Goal: Task Accomplishment & Management: Complete application form

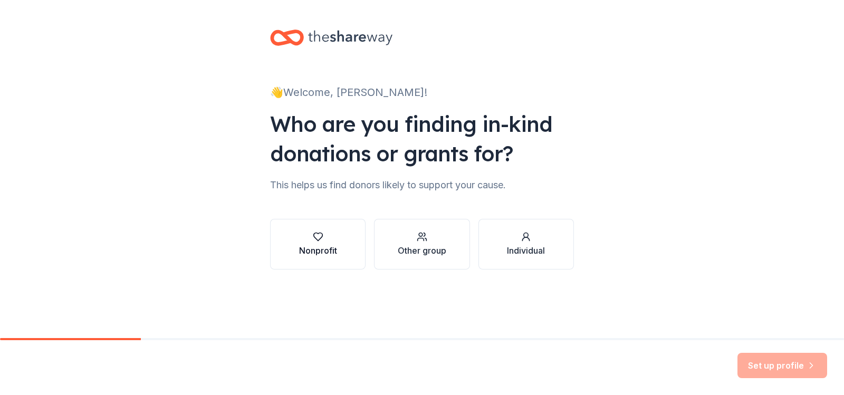
click at [317, 240] on icon "button" at bounding box center [317, 237] width 9 height 8
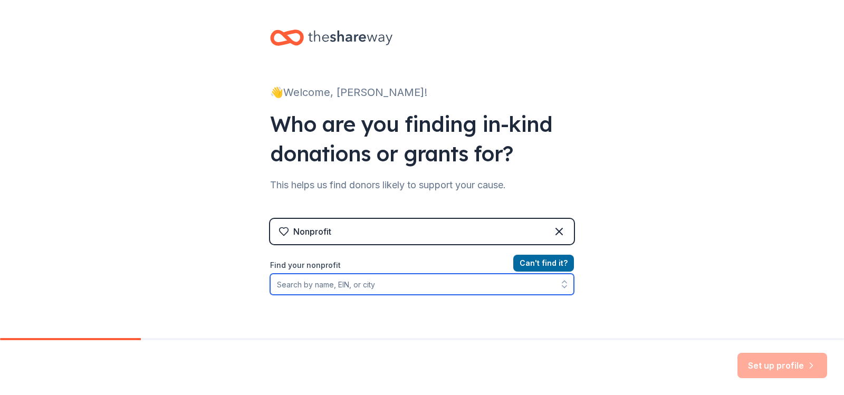
click at [325, 283] on input "Find your nonprofit" at bounding box center [422, 284] width 304 height 21
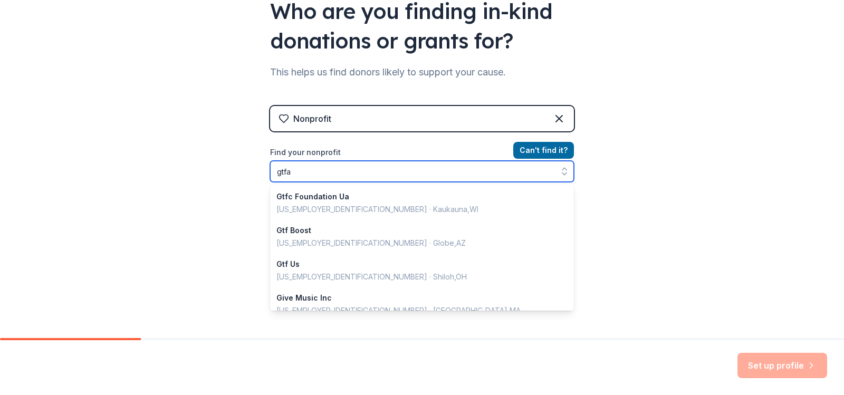
drag, startPoint x: 294, startPoint y: 173, endPoint x: 256, endPoint y: 173, distance: 38.0
click at [256, 173] on div "👋 Welcome, [PERSON_NAME]! Who are you finding in-kind donations or grants for? …" at bounding box center [421, 112] width 337 height 451
type input "hollidaysburg"
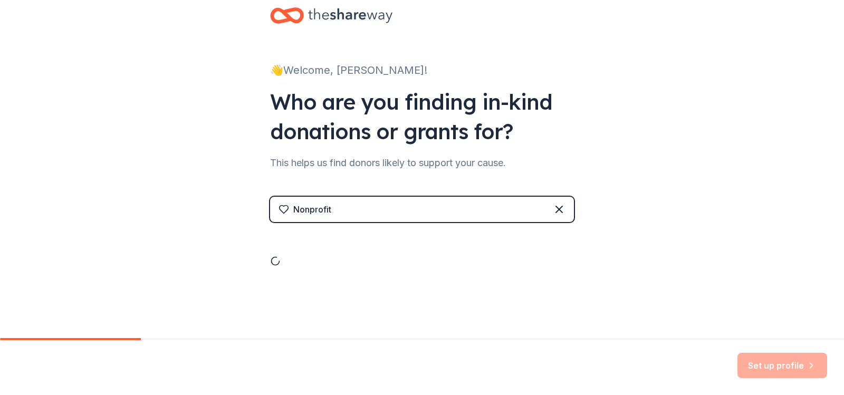
scroll to position [113, 0]
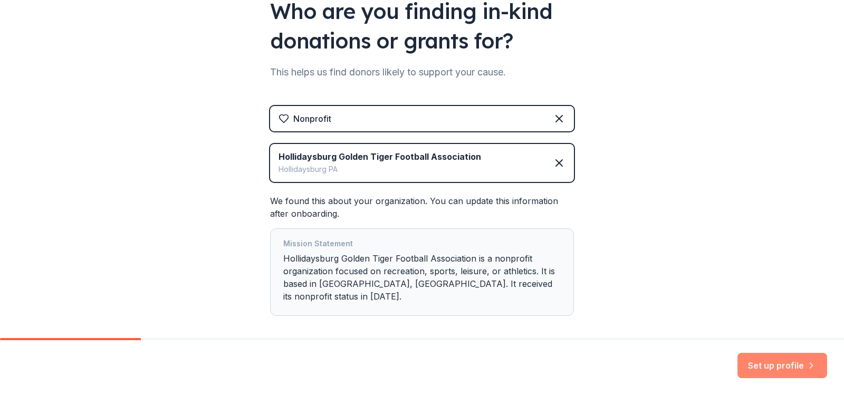
click at [763, 364] on button "Set up profile" at bounding box center [782, 365] width 90 height 25
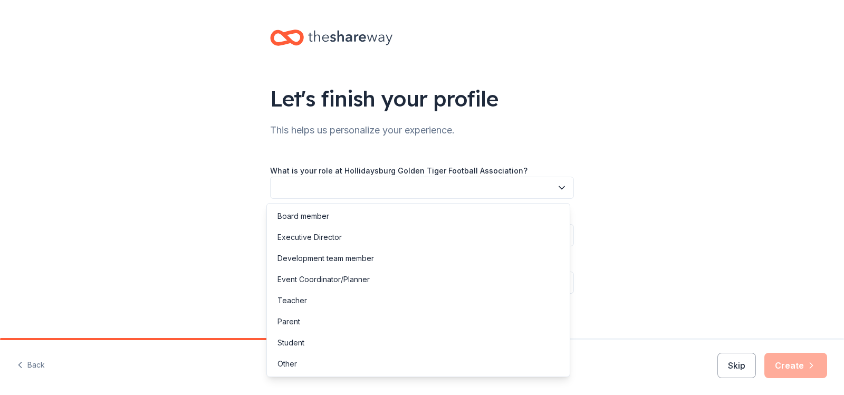
click at [559, 187] on icon "button" at bounding box center [561, 188] width 5 height 3
click at [297, 216] on div "Board member" at bounding box center [303, 216] width 52 height 13
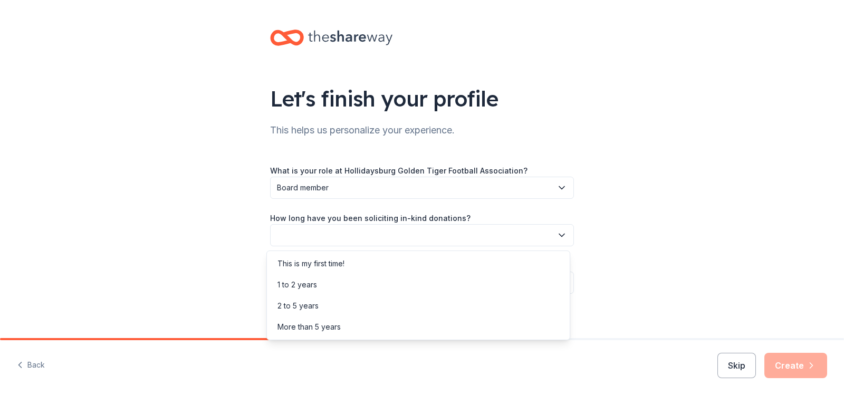
click at [558, 235] on icon "button" at bounding box center [561, 235] width 11 height 11
click at [295, 263] on div "This is my first time!" at bounding box center [310, 263] width 67 height 13
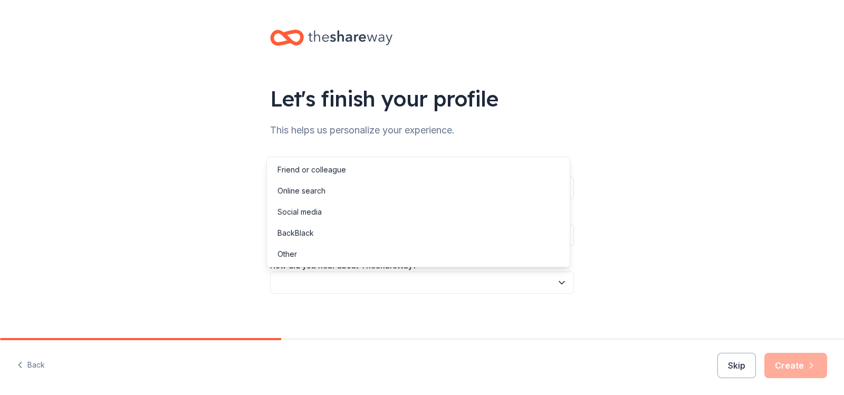
click at [556, 282] on icon "button" at bounding box center [561, 282] width 11 height 11
click at [308, 189] on div "Online search" at bounding box center [301, 191] width 48 height 13
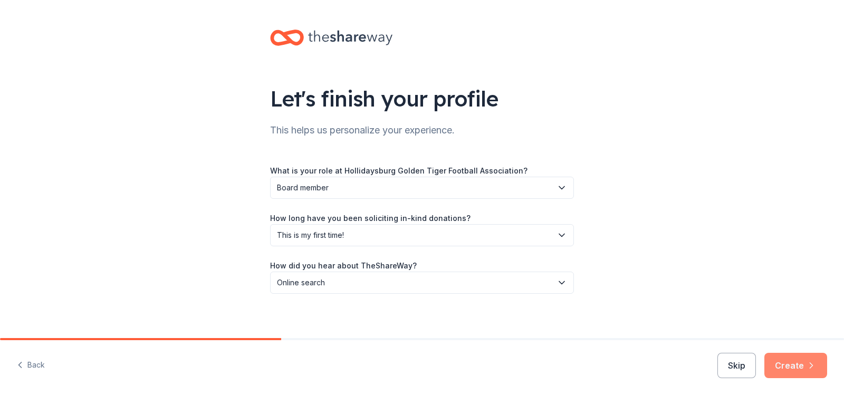
click at [786, 369] on button "Create" at bounding box center [795, 365] width 63 height 25
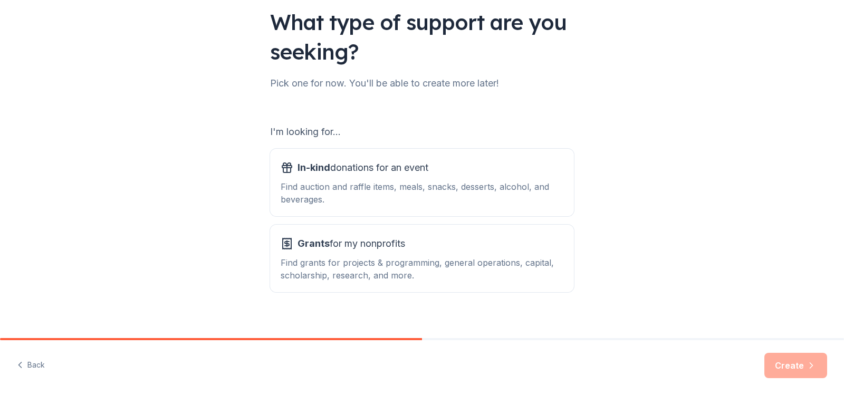
scroll to position [88, 0]
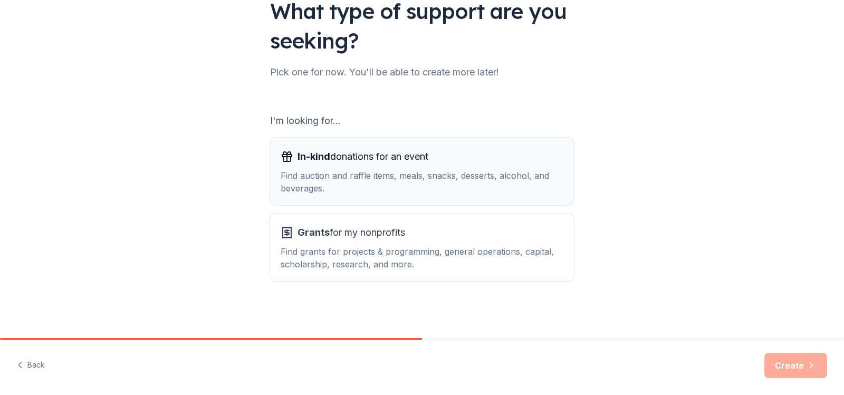
click at [395, 171] on div "Find auction and raffle items, meals, snacks, desserts, alcohol, and beverages." at bounding box center [421, 181] width 283 height 25
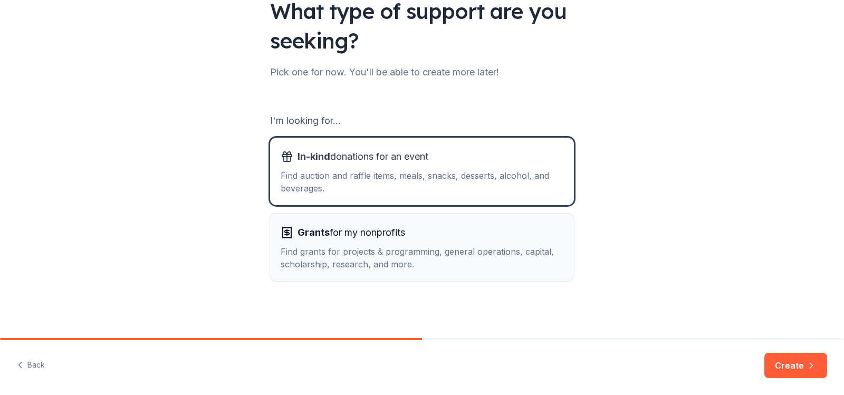
click at [393, 241] on div "Grants for my nonprofits Find grants for projects & programming, general operat…" at bounding box center [421, 247] width 283 height 46
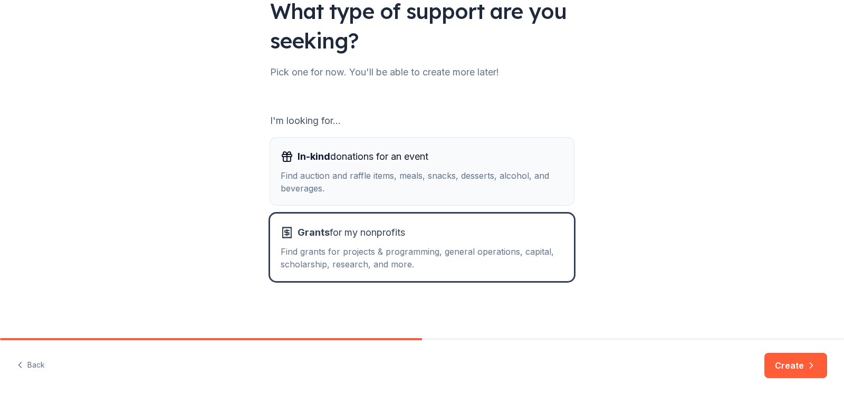
click at [391, 187] on div "Find auction and raffle items, meals, snacks, desserts, alcohol, and beverages." at bounding box center [421, 181] width 283 height 25
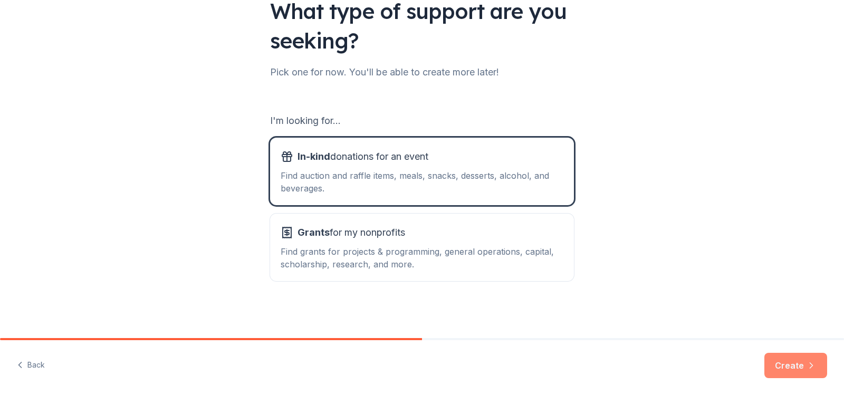
click at [781, 360] on button "Create" at bounding box center [795, 365] width 63 height 25
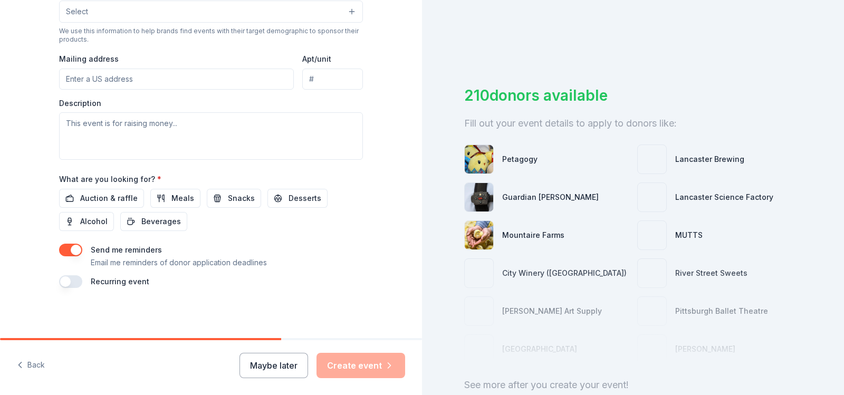
scroll to position [364, 0]
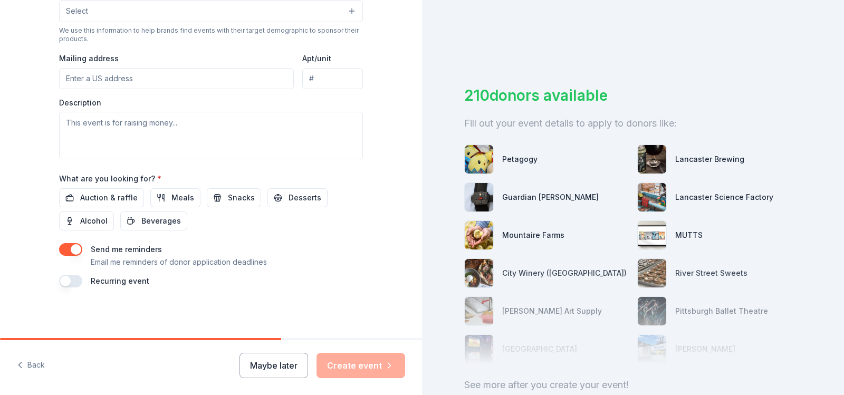
drag, startPoint x: 67, startPoint y: 280, endPoint x: 68, endPoint y: 287, distance: 7.4
click at [67, 286] on button "button" at bounding box center [70, 281] width 23 height 13
click at [145, 310] on button "[DATE]" at bounding box center [118, 312] width 54 height 21
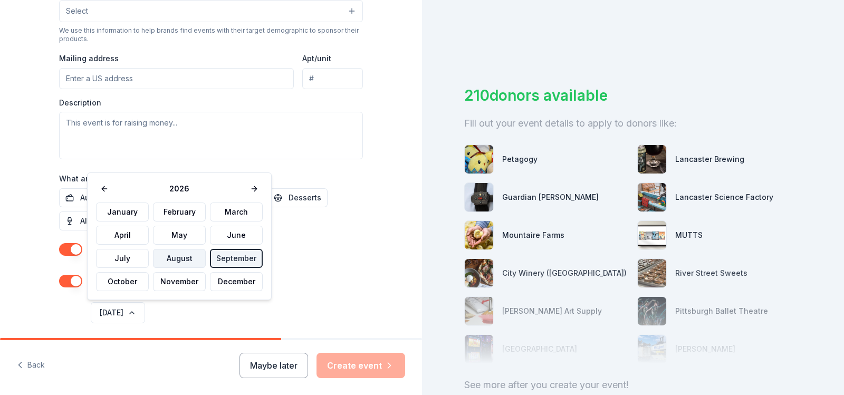
click at [163, 263] on button "August" at bounding box center [179, 258] width 53 height 19
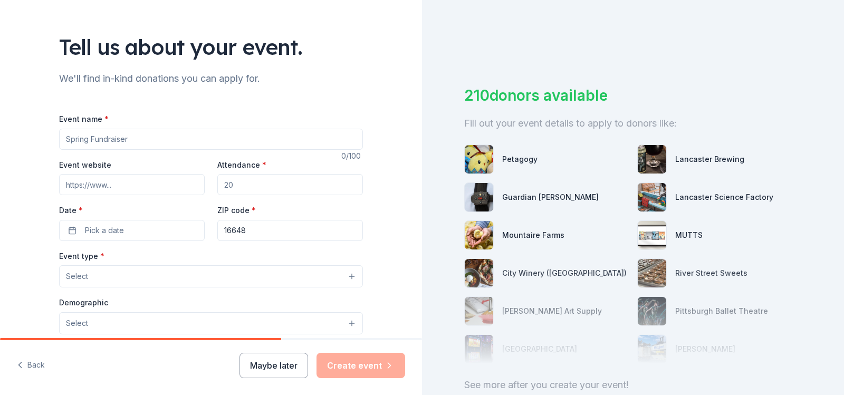
scroll to position [0, 0]
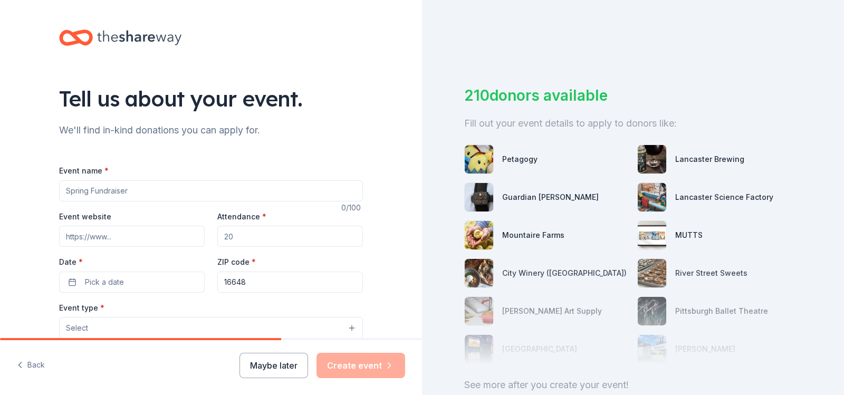
click at [168, 190] on input "Event name *" at bounding box center [211, 190] width 304 height 21
type input "Cash bash"
click at [247, 238] on input "Attendance *" at bounding box center [290, 236] width 146 height 21
drag, startPoint x: 235, startPoint y: 236, endPoint x: 227, endPoint y: 236, distance: 7.9
click at [227, 236] on input "Attendance *" at bounding box center [290, 236] width 146 height 21
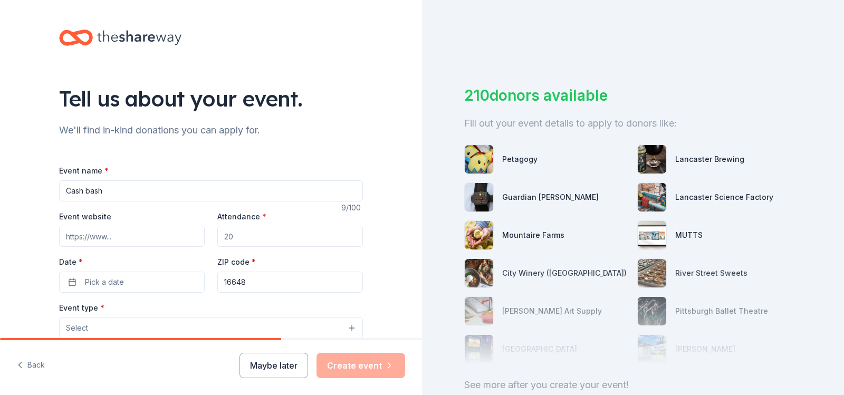
click at [234, 236] on input "Attendance *" at bounding box center [290, 236] width 146 height 21
drag, startPoint x: 234, startPoint y: 236, endPoint x: 207, endPoint y: 235, distance: 26.4
click at [207, 235] on div "Event website Attendance * Date * Pick a date ZIP code * 16648" at bounding box center [211, 251] width 304 height 83
type input "250"
click at [133, 280] on button "Pick a date" at bounding box center [132, 282] width 146 height 21
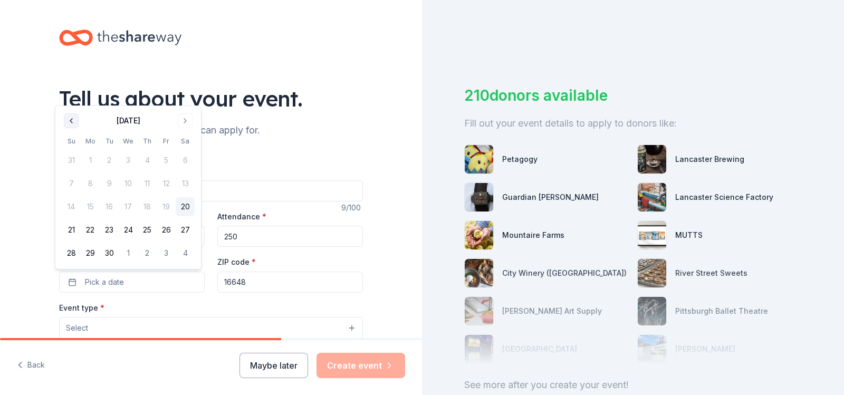
click at [72, 123] on button "Go to previous month" at bounding box center [71, 120] width 15 height 15
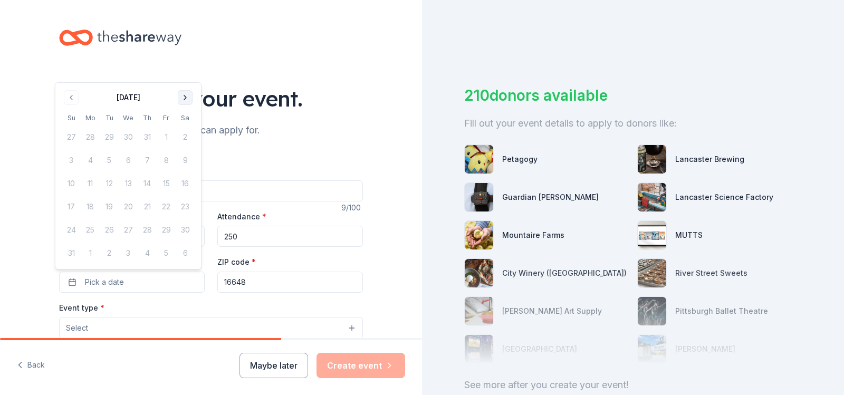
click at [189, 99] on button "Go to next month" at bounding box center [185, 97] width 15 height 15
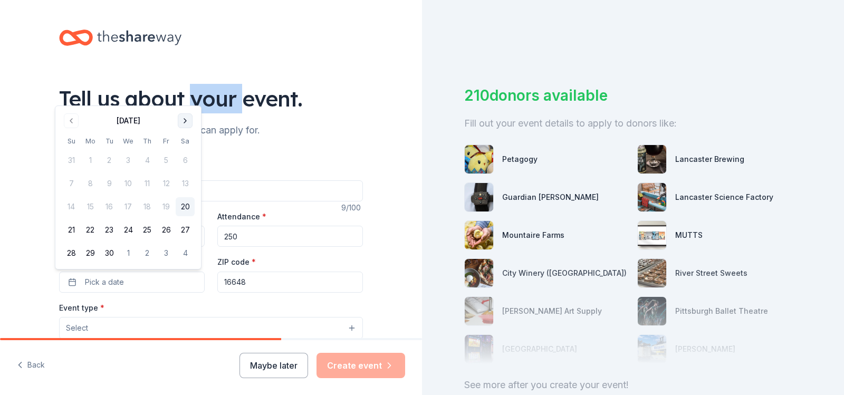
click at [189, 99] on div "Tell us about your event." at bounding box center [211, 99] width 304 height 30
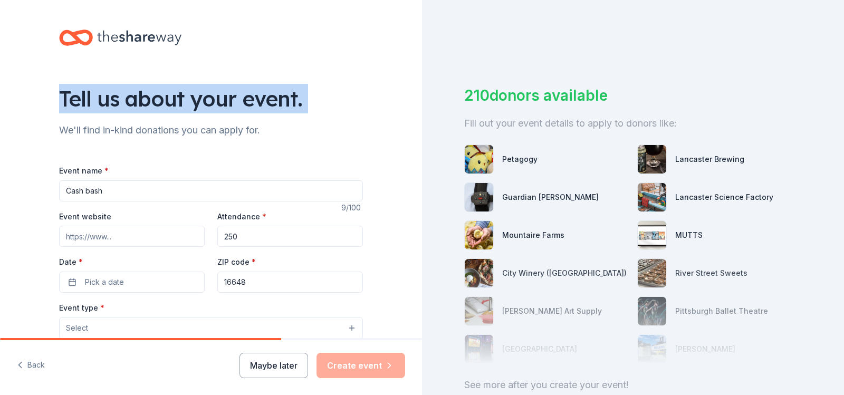
click at [189, 99] on div "Tell us about your event." at bounding box center [211, 99] width 304 height 30
click at [175, 285] on button "Pick a date" at bounding box center [132, 282] width 146 height 21
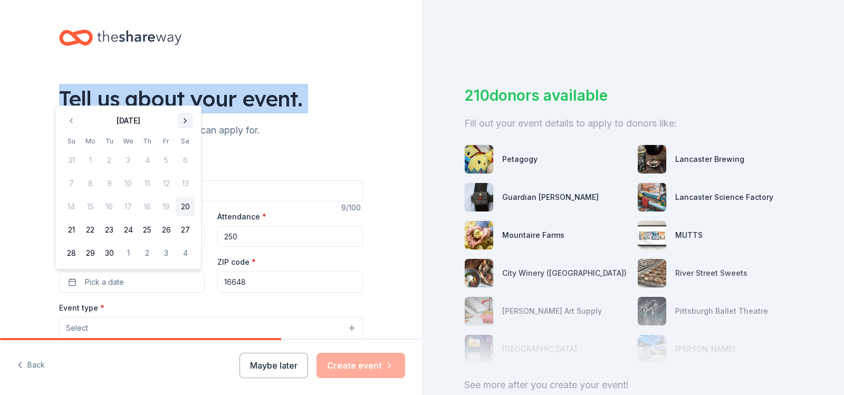
click at [183, 124] on button "Go to next month" at bounding box center [185, 120] width 15 height 15
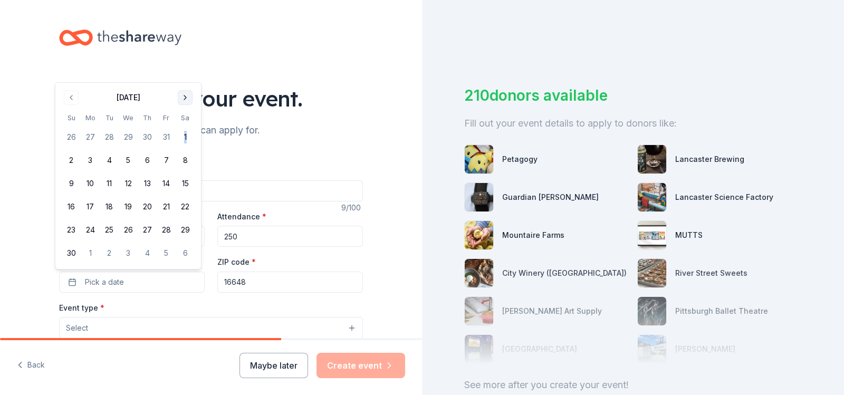
click at [183, 124] on tbody "26 27 28 29 30 31 1 2 3 4 5 6 7 8 9 10 11 12 13 14 15 16 17 18 19 20 21 22 23 2…" at bounding box center [128, 192] width 133 height 139
click at [182, 99] on button "Go to next month" at bounding box center [185, 97] width 15 height 15
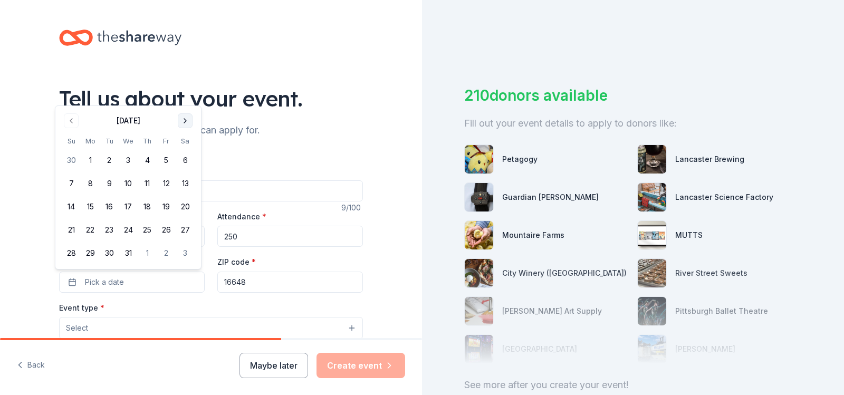
click at [182, 119] on button "Go to next month" at bounding box center [185, 120] width 15 height 15
click at [185, 146] on button "Go to next month" at bounding box center [185, 144] width 15 height 15
click at [188, 117] on button "Go to next month" at bounding box center [185, 120] width 15 height 15
click at [184, 121] on button "Go to next month" at bounding box center [185, 120] width 15 height 15
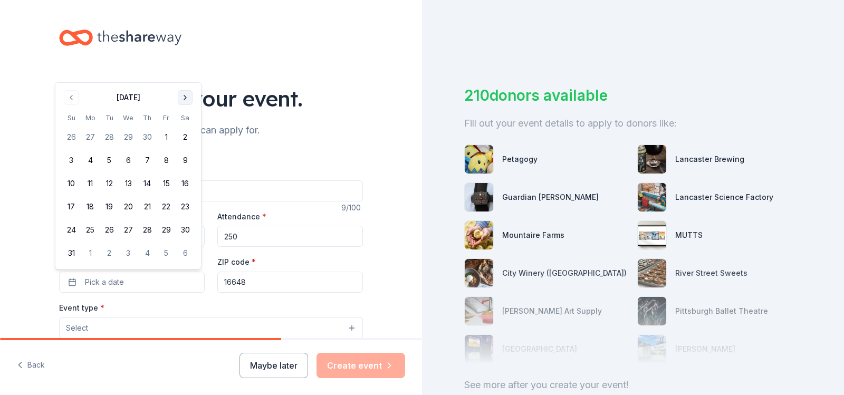
click at [187, 100] on button "Go to next month" at bounding box center [185, 97] width 15 height 15
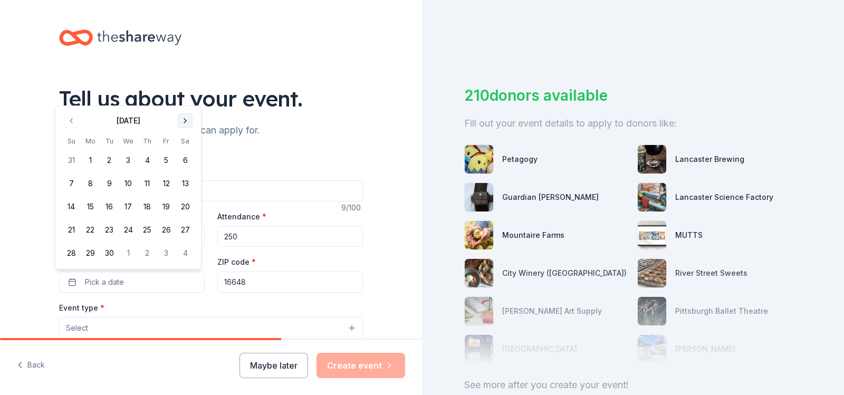
click at [187, 120] on button "Go to next month" at bounding box center [185, 120] width 15 height 15
click at [186, 119] on button "Go to next month" at bounding box center [185, 120] width 15 height 15
click at [183, 159] on button "8" at bounding box center [185, 160] width 19 height 19
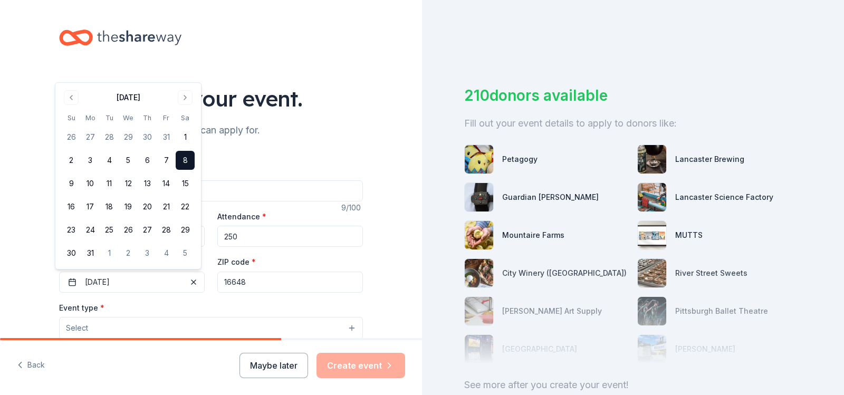
click at [17, 268] on div "Tell us about your event. We'll find in-kind donations you can apply for. Event…" at bounding box center [211, 370] width 422 height 740
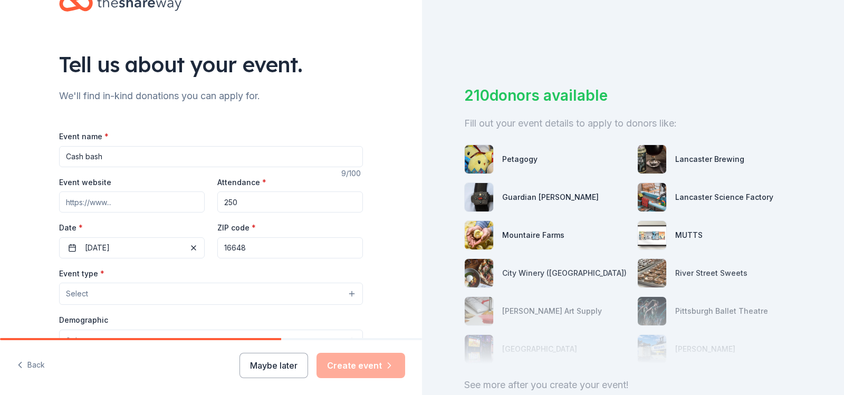
scroll to position [53, 0]
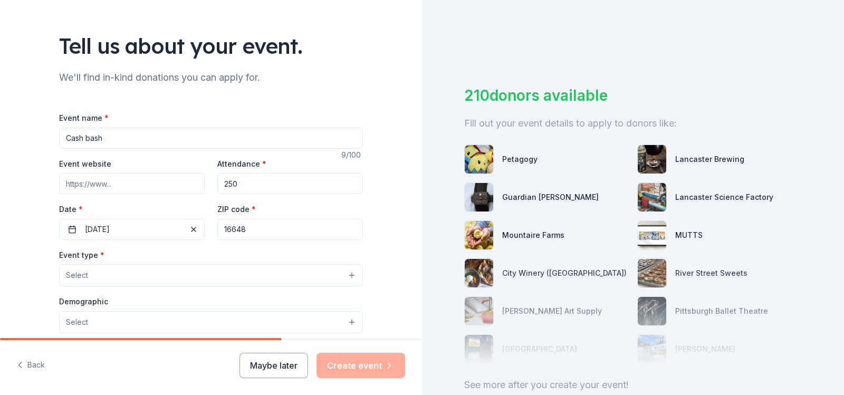
click at [222, 279] on button "Select" at bounding box center [211, 275] width 304 height 22
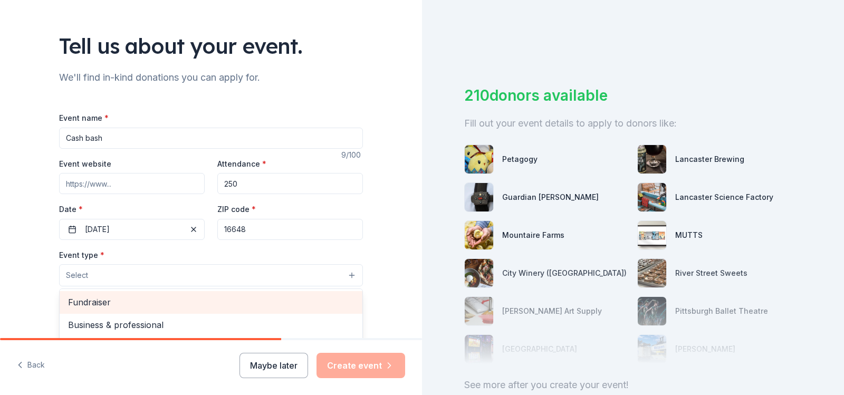
click at [108, 296] on span "Fundraiser" at bounding box center [211, 302] width 286 height 14
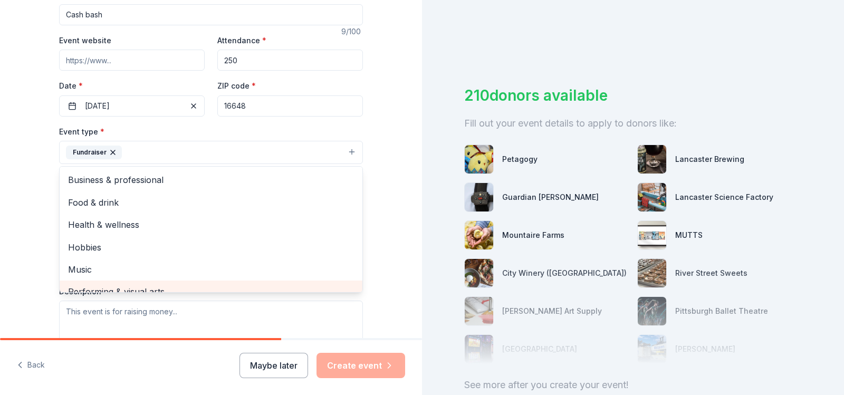
scroll to position [211, 0]
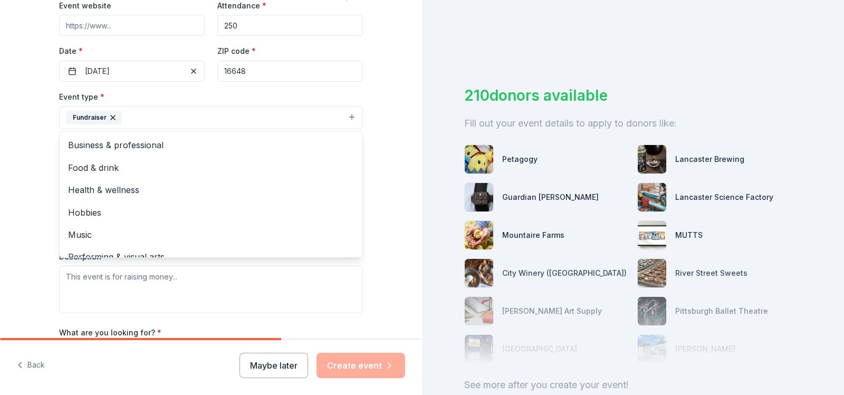
click at [8, 144] on div "Tell us about your event. We'll find in-kind donations you can apply for. Event…" at bounding box center [211, 159] width 422 height 741
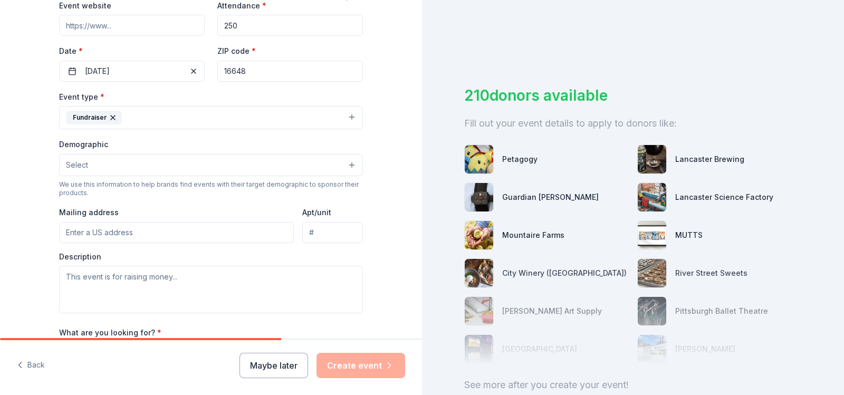
click at [86, 168] on button "Select" at bounding box center [211, 165] width 304 height 22
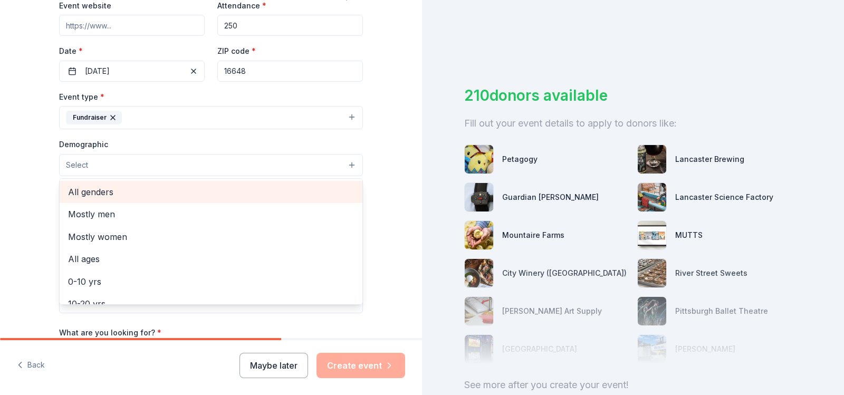
click at [94, 189] on span "All genders" at bounding box center [211, 192] width 286 height 14
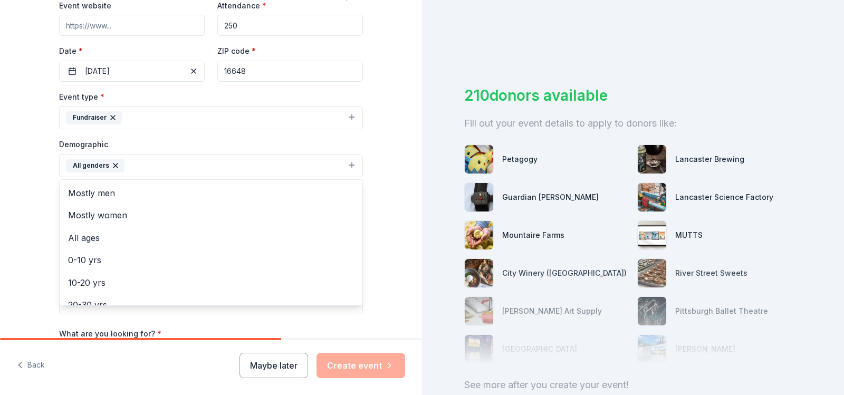
click at [25, 181] on div "Tell us about your event. We'll find in-kind donations you can apply for. Event…" at bounding box center [211, 160] width 422 height 742
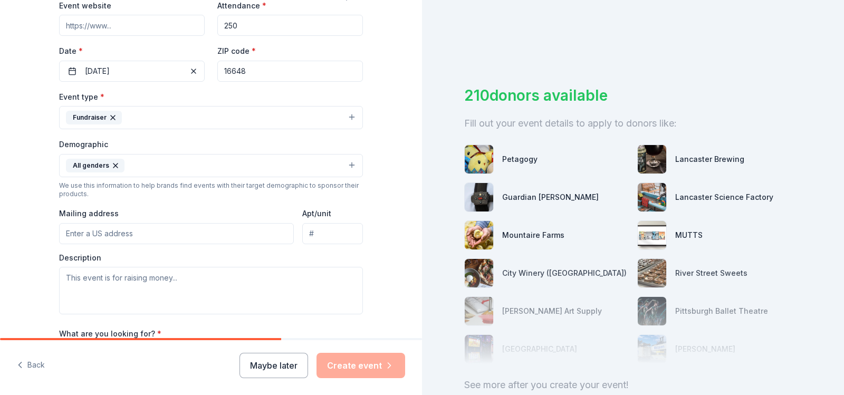
scroll to position [264, 0]
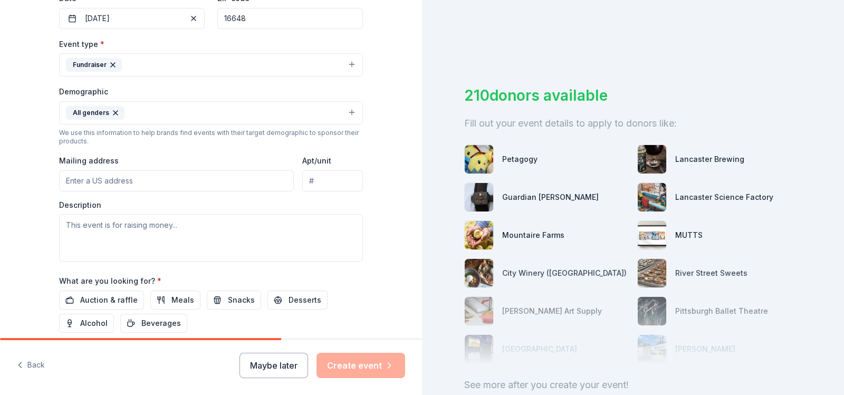
click at [136, 181] on input "Mailing address" at bounding box center [176, 180] width 235 height 21
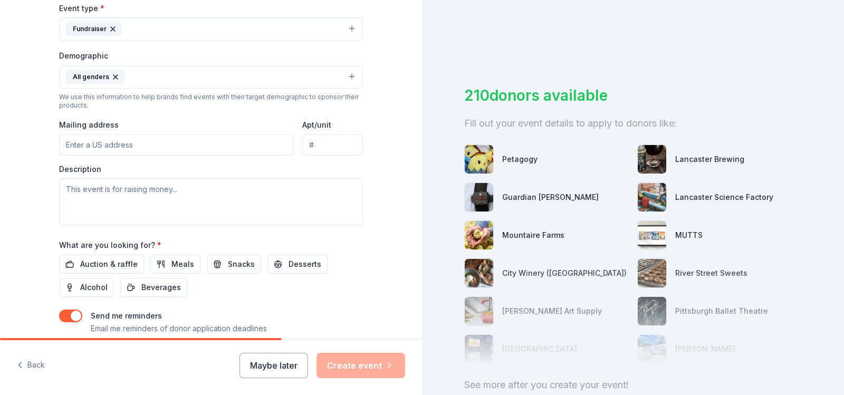
scroll to position [316, 0]
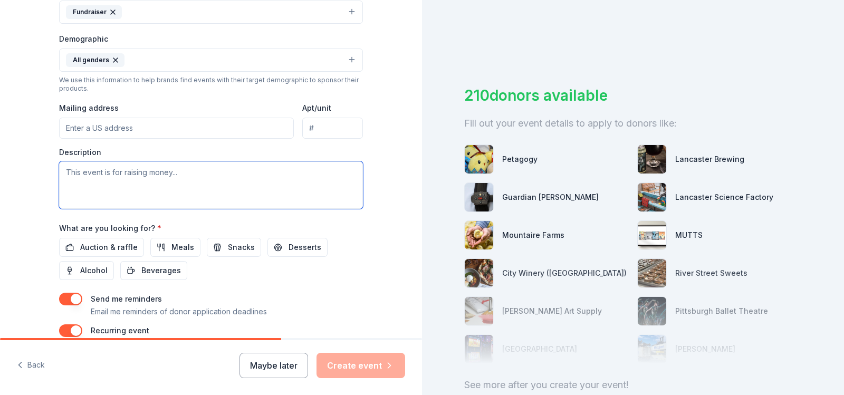
click at [103, 174] on textarea at bounding box center [211, 184] width 304 height 47
click at [190, 166] on textarea at bounding box center [211, 184] width 304 height 47
click at [181, 173] on textarea at bounding box center [211, 184] width 304 height 47
click at [177, 173] on textarea at bounding box center [211, 184] width 304 height 47
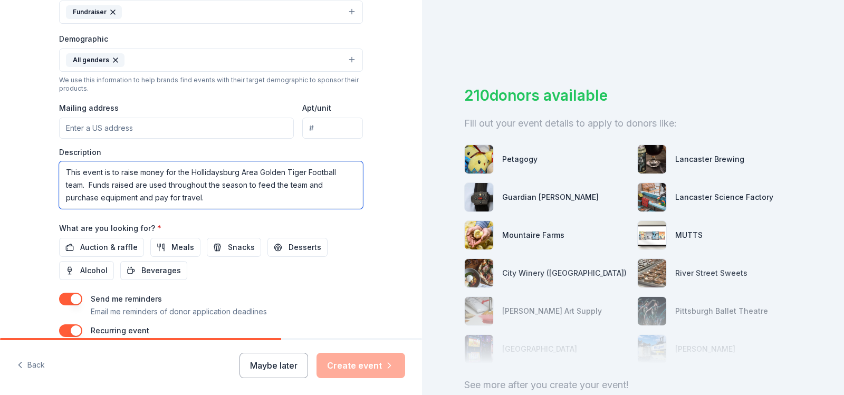
click at [198, 200] on textarea "This event is to raise money for the Hollidaysburg Area Golden Tiger Football t…" at bounding box center [211, 184] width 304 height 47
click at [295, 186] on textarea "This event is to raise money for the Hollidaysburg Area Golden Tiger Football t…" at bounding box center [211, 184] width 304 height 47
click at [176, 195] on textarea "This event is to raise money for the Hollidaysburg Area Golden Tiger Football t…" at bounding box center [211, 184] width 304 height 47
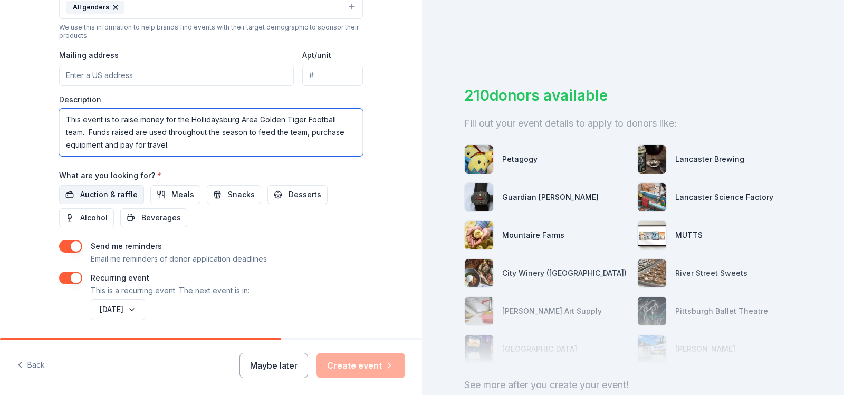
type textarea "This event is to raise money for the Hollidaysburg Area Golden Tiger Football t…"
click at [91, 190] on span "Auction & raffle" at bounding box center [108, 194] width 57 height 13
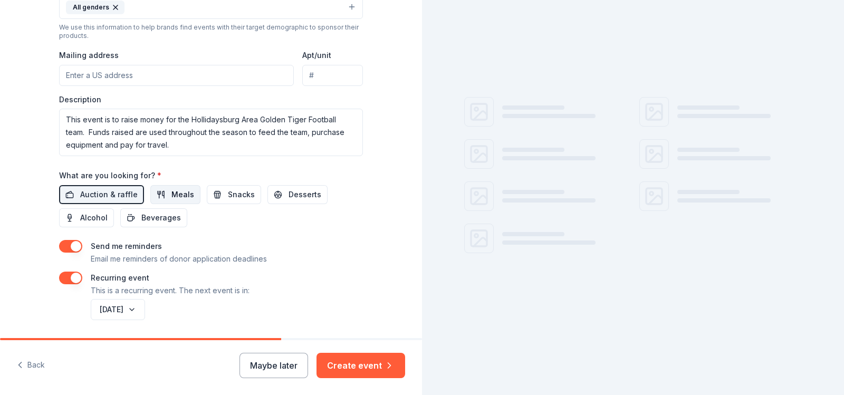
click at [167, 187] on button "Meals" at bounding box center [175, 194] width 50 height 19
click at [241, 193] on span "Snacks" at bounding box center [241, 194] width 27 height 13
click at [303, 199] on span "Desserts" at bounding box center [304, 194] width 33 height 13
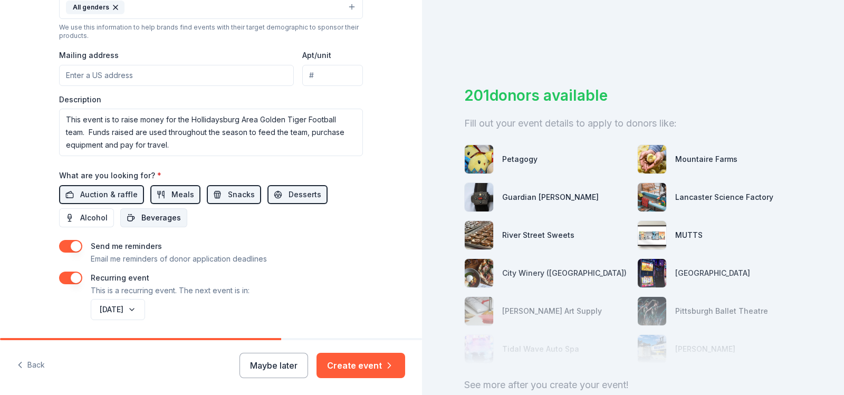
click at [163, 222] on span "Beverages" at bounding box center [161, 217] width 40 height 13
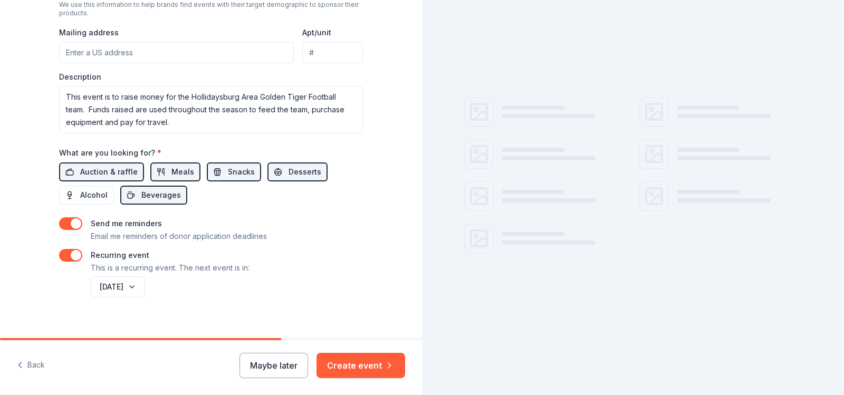
scroll to position [404, 0]
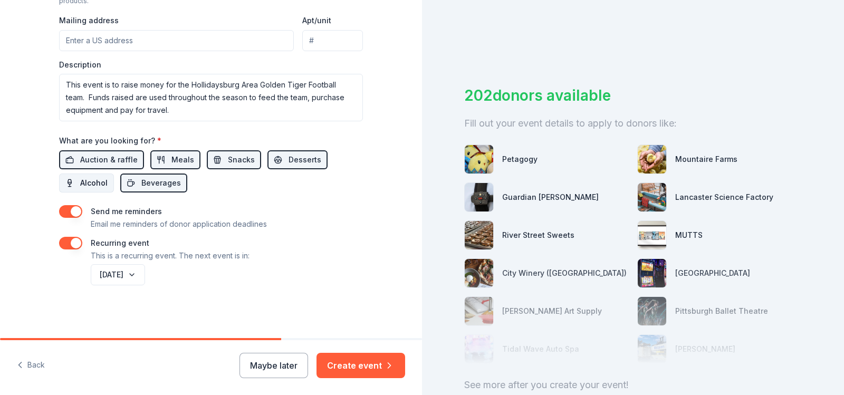
click at [100, 186] on span "Alcohol" at bounding box center [93, 183] width 27 height 13
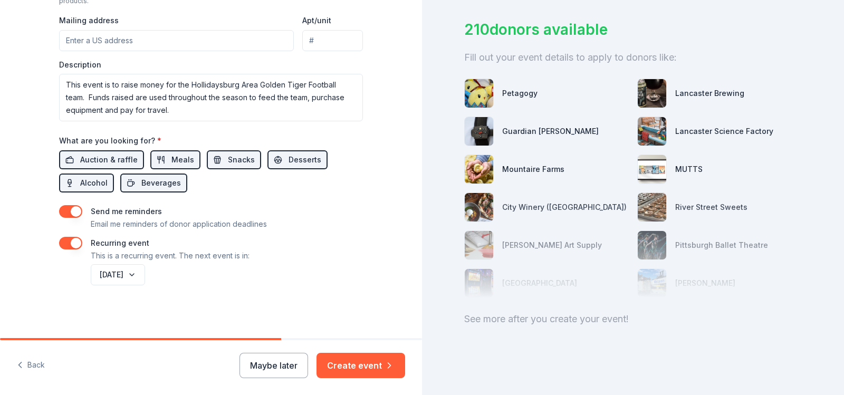
scroll to position [74, 0]
click at [76, 185] on button "Alcohol" at bounding box center [86, 182] width 55 height 19
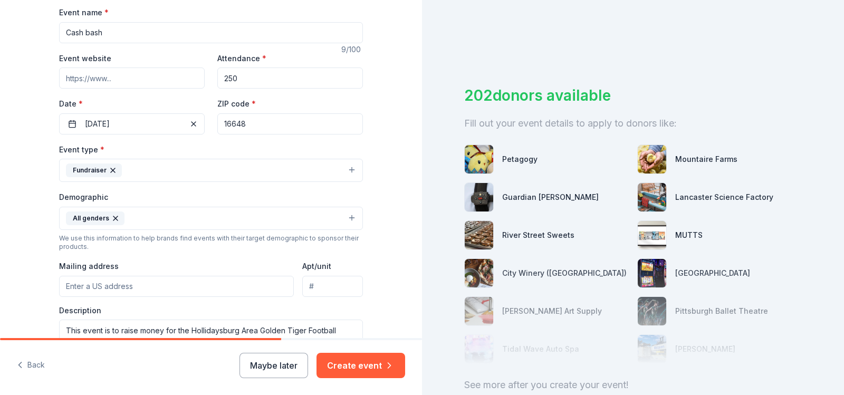
scroll to position [211, 0]
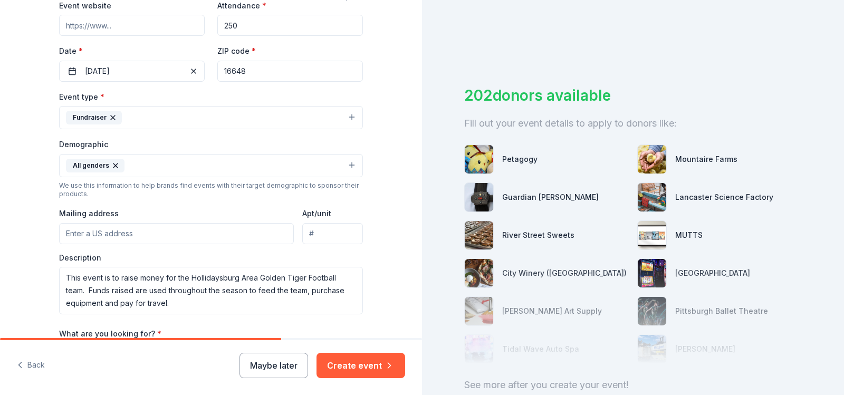
click at [114, 232] on input "Mailing address" at bounding box center [176, 233] width 235 height 21
type input "[STREET_ADDRESS][PERSON_NAME]"
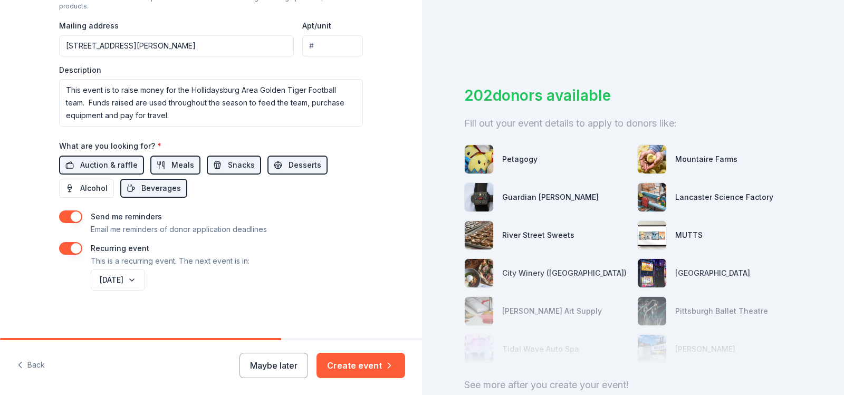
scroll to position [404, 0]
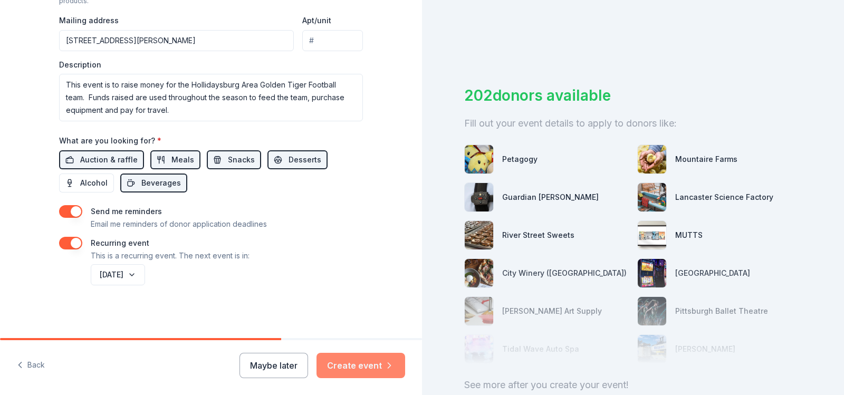
click at [364, 367] on button "Create event" at bounding box center [360, 365] width 89 height 25
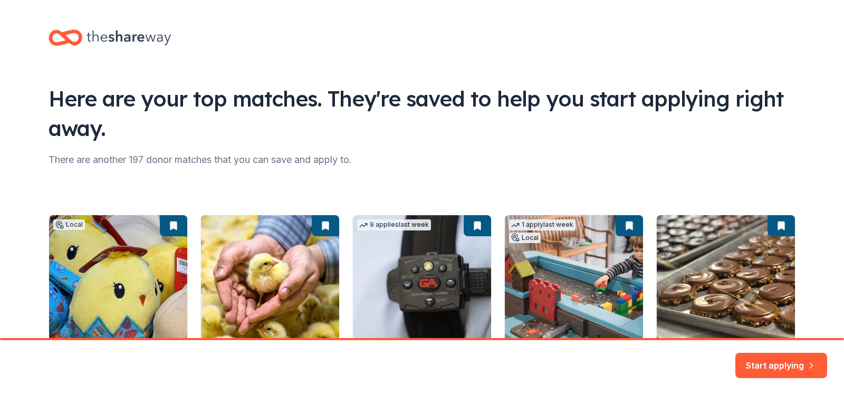
click at [769, 273] on div "Local 292 days left Online app Petagogy New Cat gift basket, dog gift basket, g…" at bounding box center [422, 317] width 747 height 204
click at [763, 355] on button "Start applying" at bounding box center [781, 358] width 92 height 25
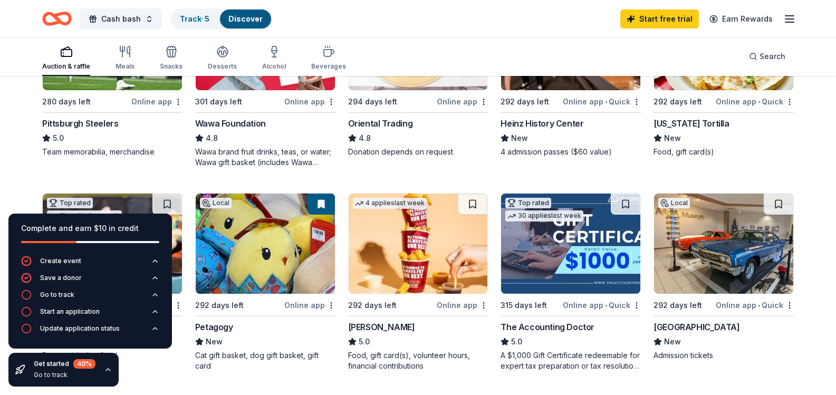
scroll to position [211, 0]
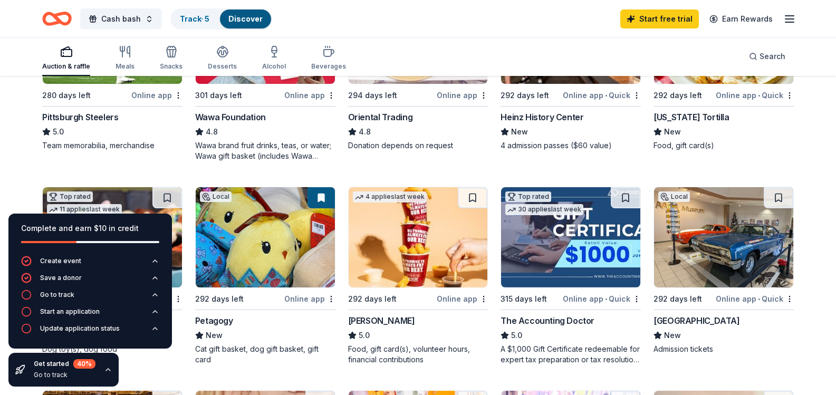
click at [137, 84] on img at bounding box center [112, 34] width 139 height 100
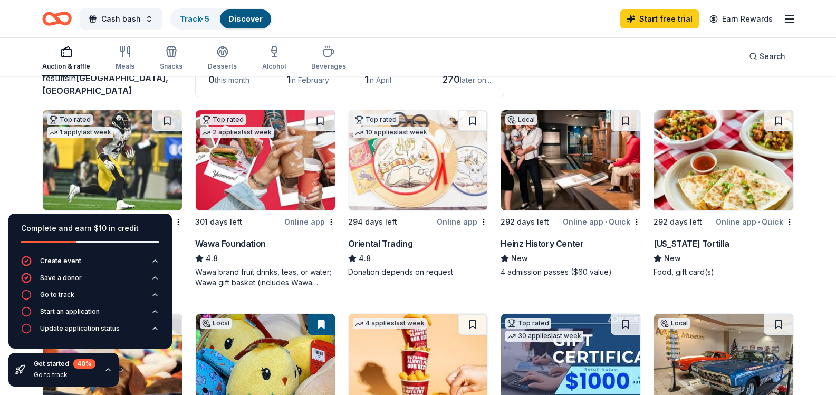
scroll to position [0, 0]
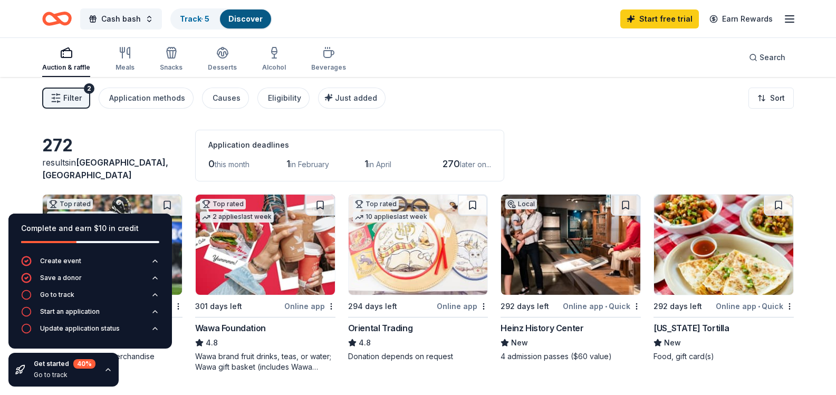
click at [794, 18] on icon "button" at bounding box center [789, 19] width 13 height 13
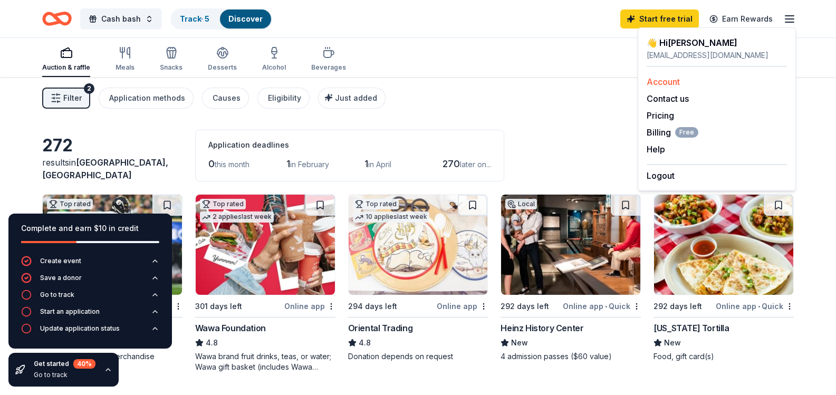
click at [667, 77] on link "Account" at bounding box center [662, 81] width 33 height 11
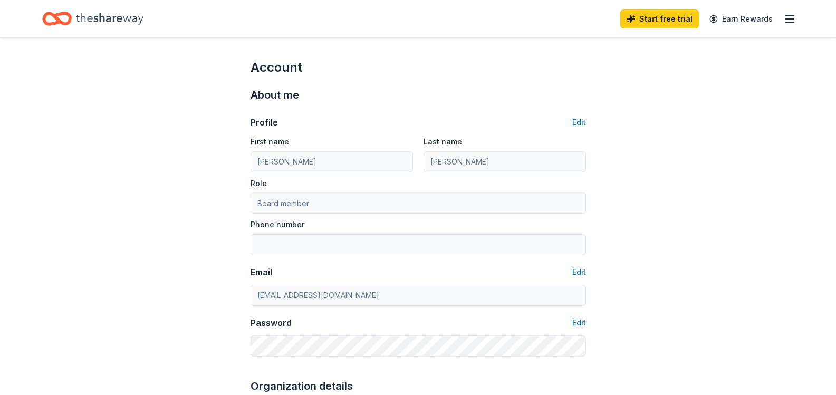
click at [786, 17] on icon "button" at bounding box center [789, 19] width 13 height 13
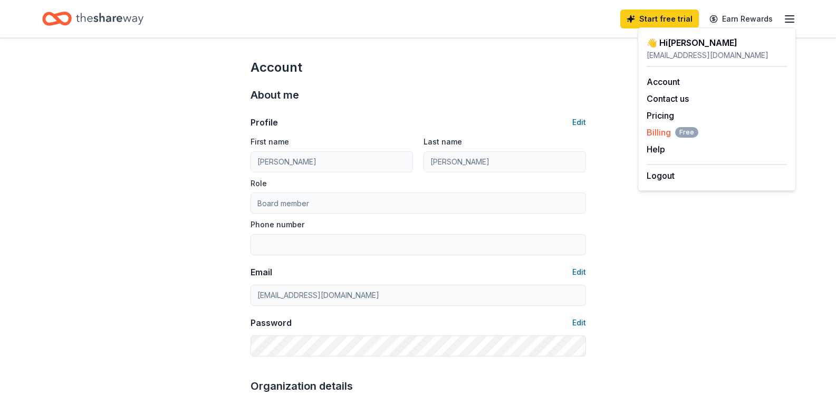
click at [652, 131] on span "Billing Free" at bounding box center [672, 132] width 52 height 13
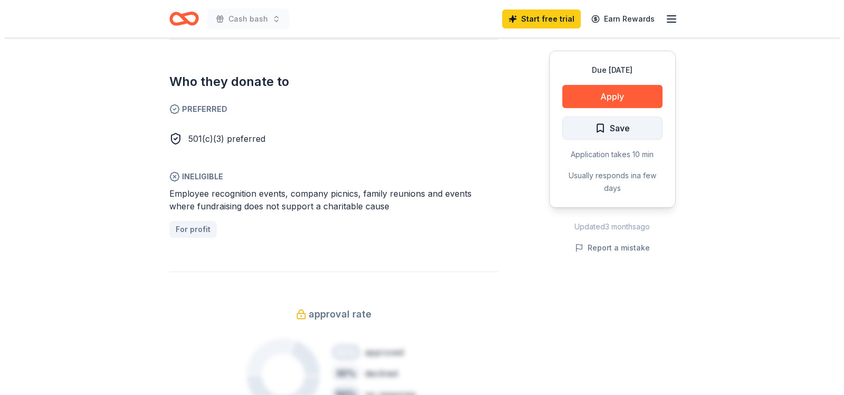
scroll to position [580, 0]
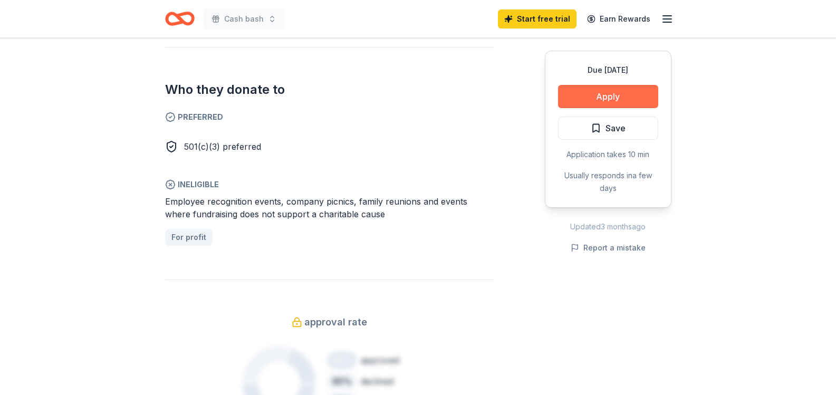
click at [631, 100] on button "Apply" at bounding box center [608, 96] width 100 height 23
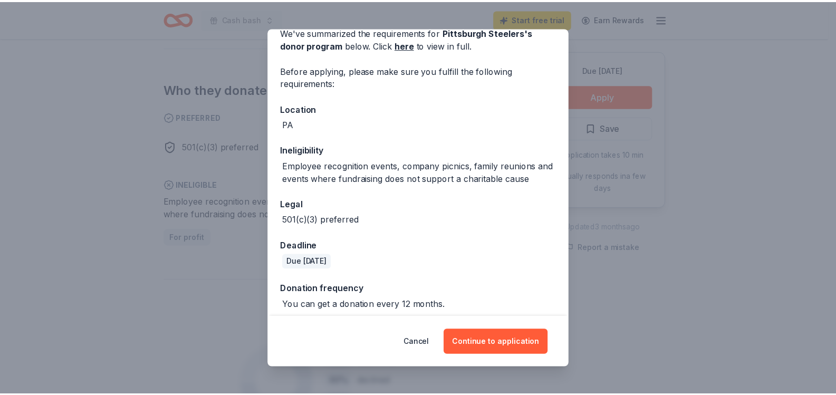
scroll to position [59, 0]
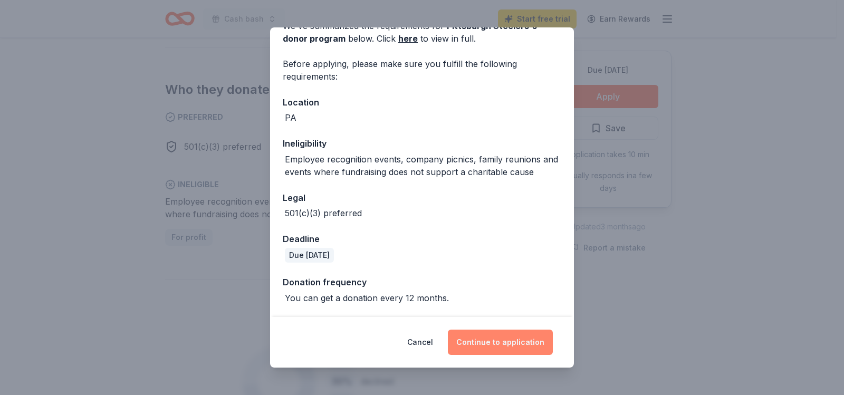
click at [508, 339] on button "Continue to application" at bounding box center [500, 342] width 105 height 25
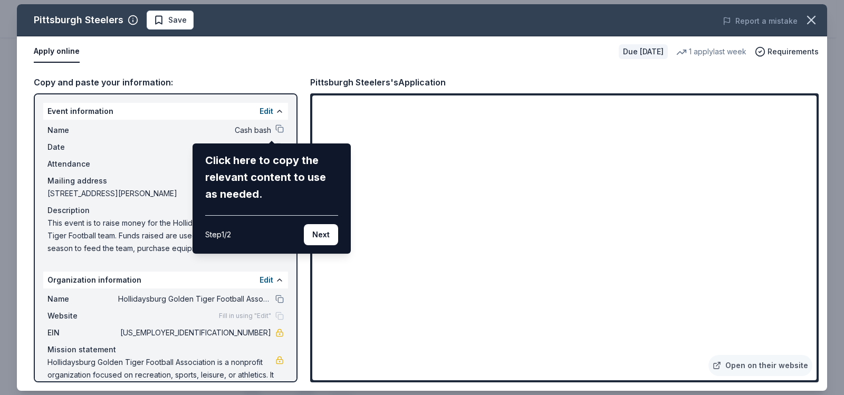
click at [91, 112] on div "Pittsburgh Steelers Save Report a mistake Apply online Due in 280 days 1 apply …" at bounding box center [422, 197] width 810 height 386
click at [83, 123] on div "Pittsburgh Steelers Save Report a mistake Apply online Due in 280 days 1 apply …" at bounding box center [422, 197] width 810 height 386
click at [323, 236] on button "Next" at bounding box center [321, 234] width 34 height 21
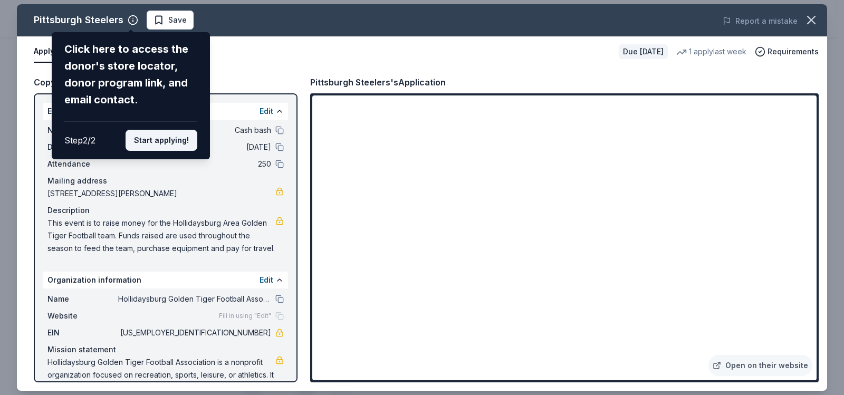
click at [153, 144] on button "Start applying!" at bounding box center [161, 140] width 72 height 21
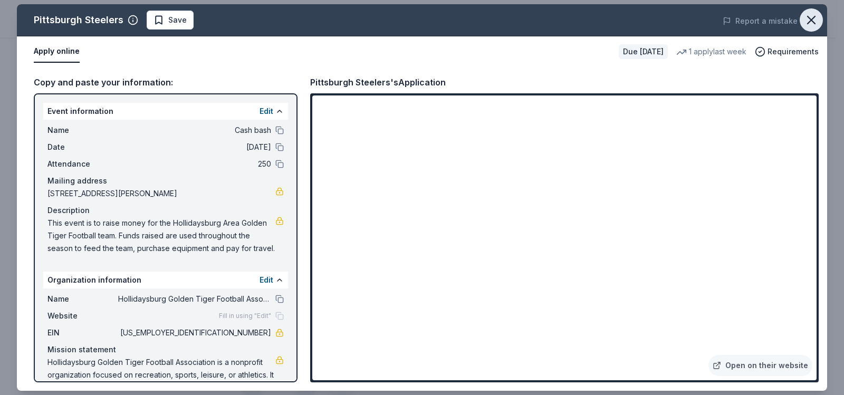
click at [808, 18] on icon "button" at bounding box center [810, 20] width 15 height 15
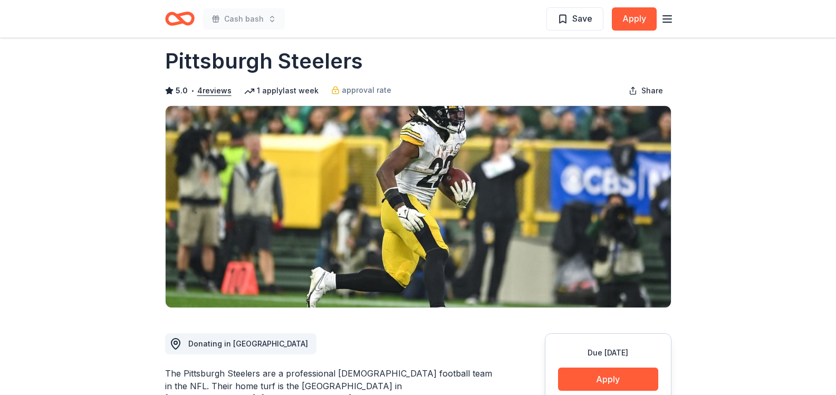
scroll to position [0, 0]
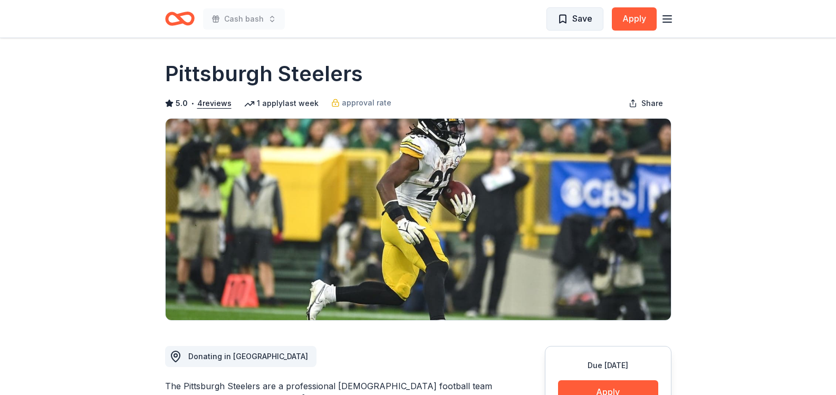
click at [562, 17] on span "Save" at bounding box center [574, 19] width 35 height 14
click at [661, 20] on icon "button" at bounding box center [667, 19] width 13 height 13
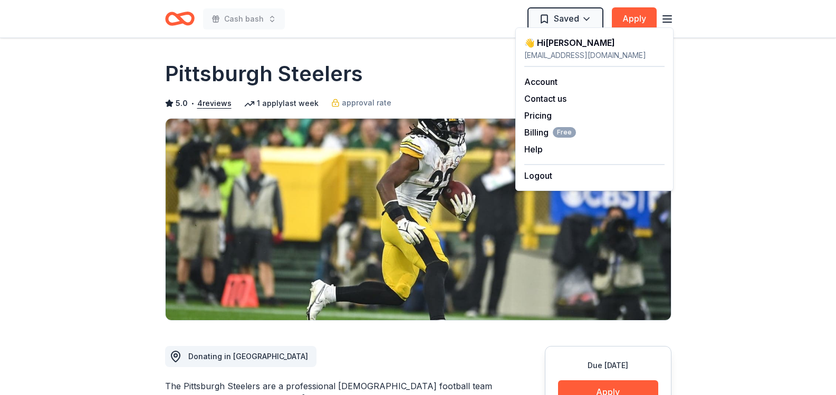
click at [666, 22] on line "button" at bounding box center [667, 22] width 8 height 0
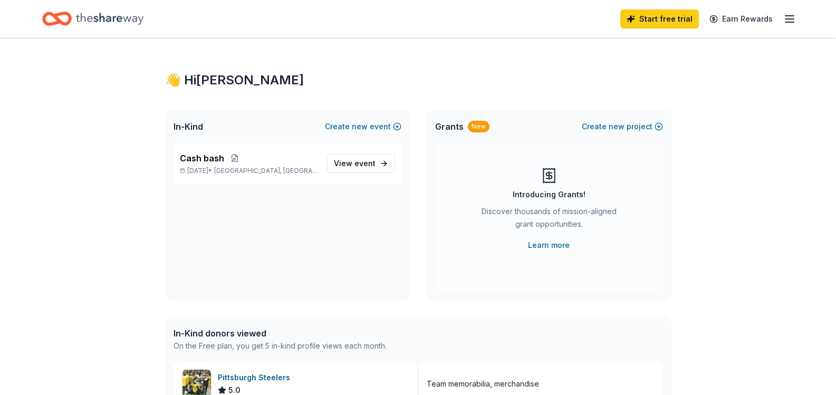
click at [787, 20] on icon "button" at bounding box center [789, 19] width 13 height 13
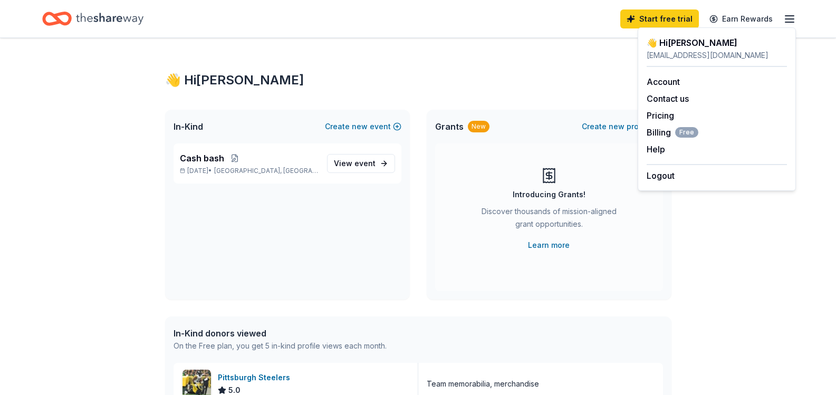
click at [667, 42] on div "👋 Hi Molly" at bounding box center [716, 42] width 140 height 13
click at [790, 16] on icon "button" at bounding box center [789, 19] width 13 height 13
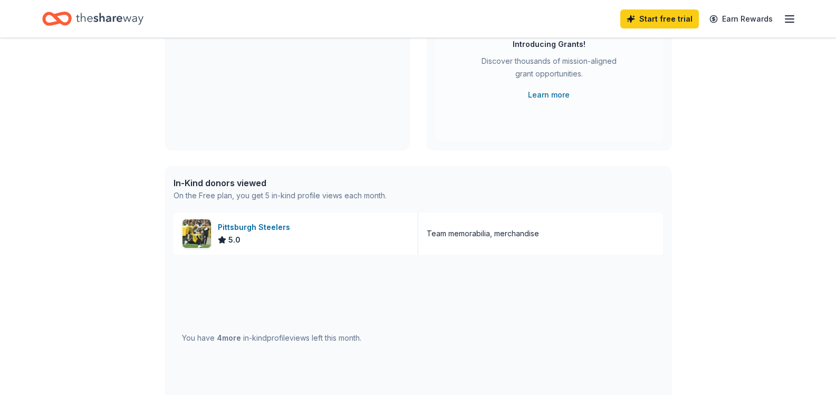
scroll to position [139, 0]
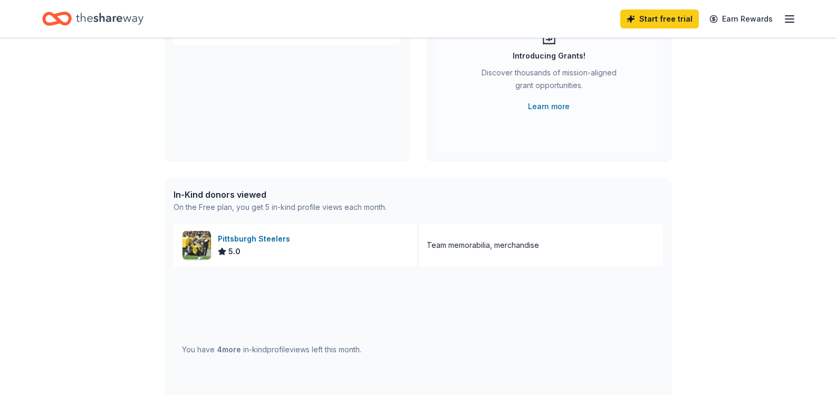
click at [800, 18] on div "Start free trial Earn Rewards" at bounding box center [418, 18] width 836 height 37
click at [788, 19] on line "button" at bounding box center [789, 19] width 8 height 0
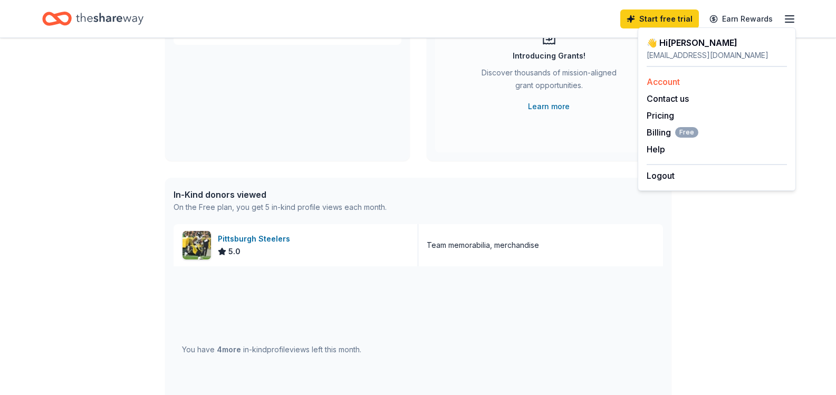
click at [665, 82] on link "Account" at bounding box center [662, 81] width 33 height 11
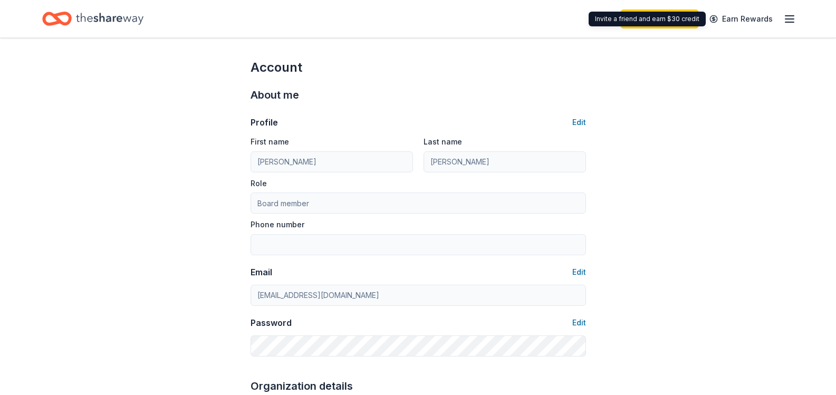
click at [785, 16] on icon "button" at bounding box center [789, 19] width 13 height 13
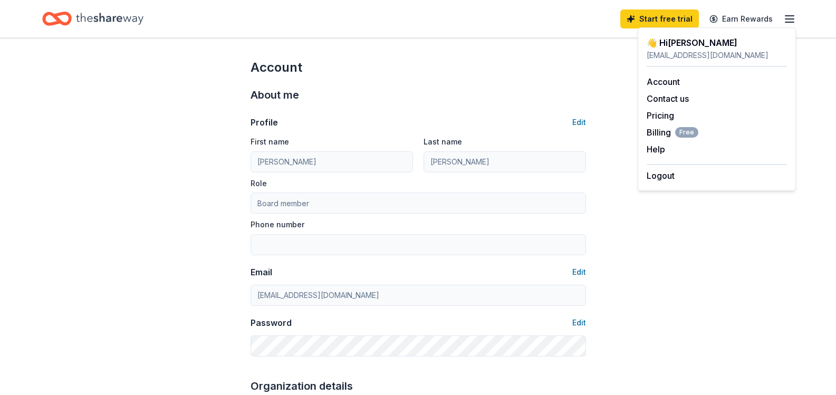
click at [785, 16] on icon "button" at bounding box center [789, 19] width 13 height 13
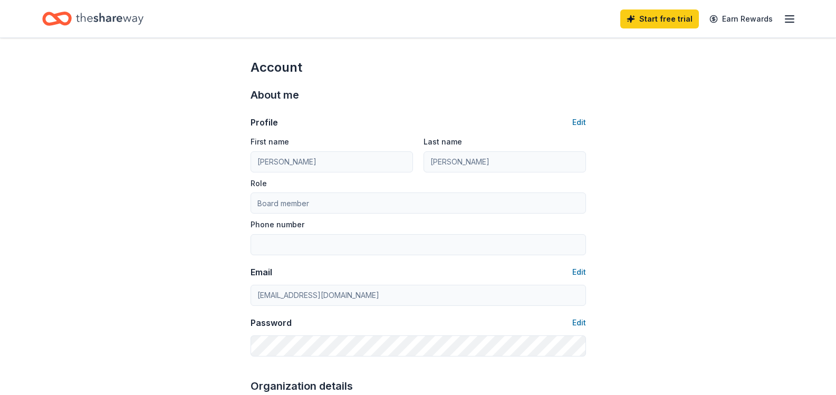
click at [790, 20] on icon "button" at bounding box center [789, 19] width 13 height 13
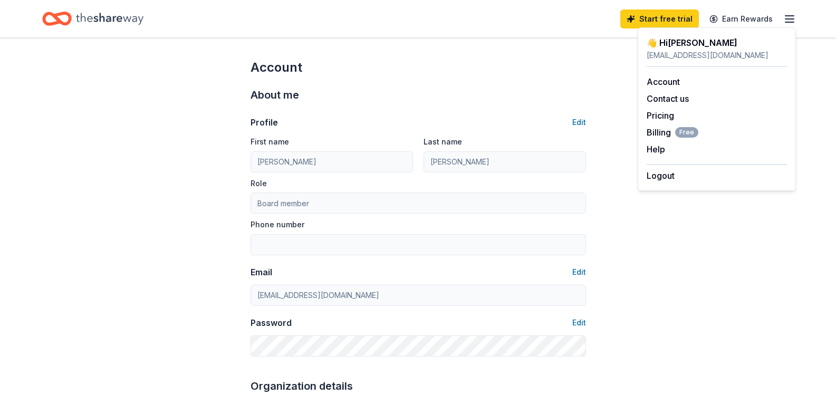
click at [786, 17] on icon "button" at bounding box center [789, 19] width 13 height 13
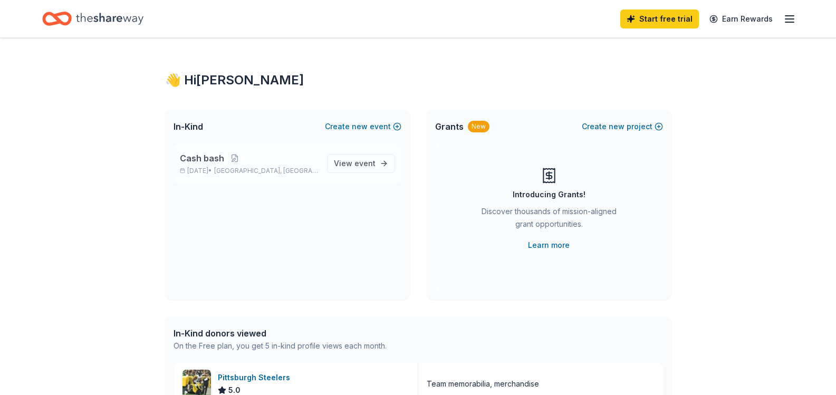
click at [201, 162] on span "Cash bash" at bounding box center [202, 158] width 44 height 13
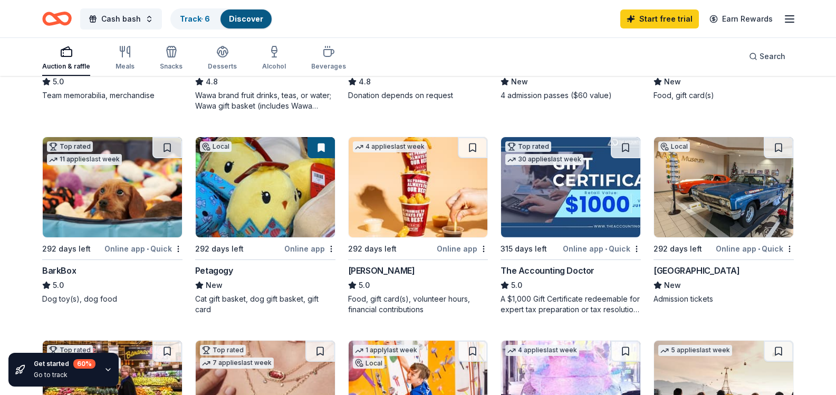
scroll to position [264, 0]
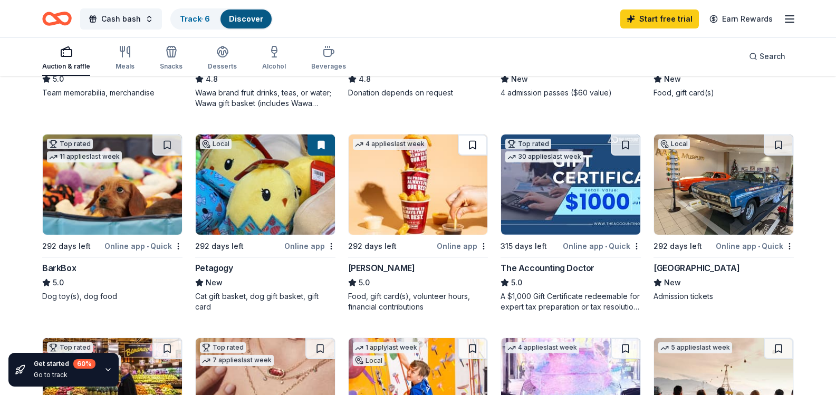
click at [474, 156] on button at bounding box center [473, 144] width 30 height 21
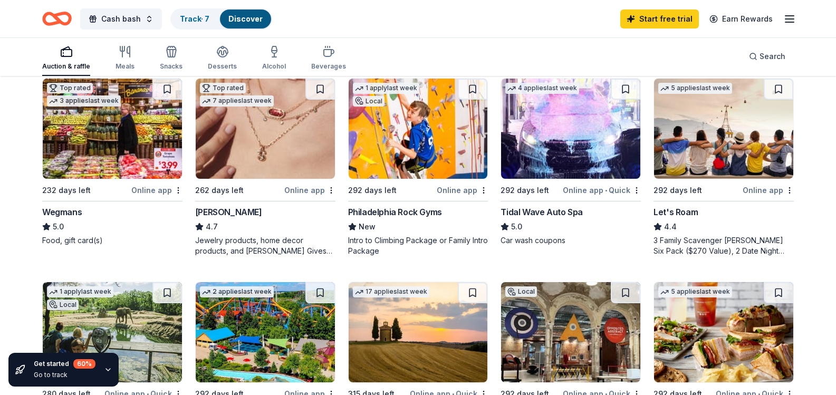
scroll to position [527, 0]
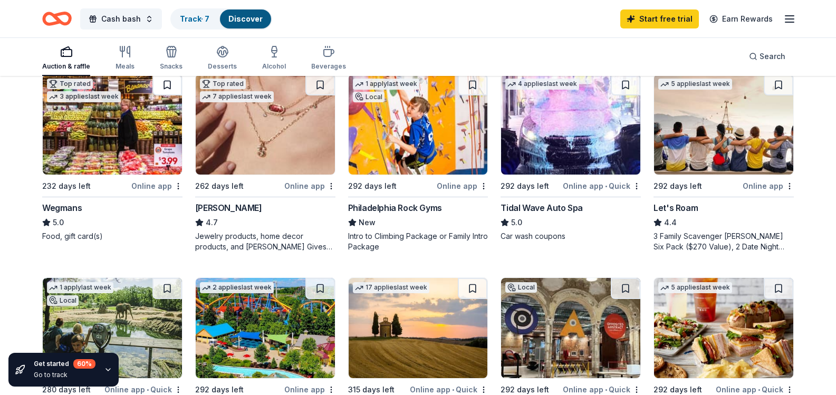
click at [162, 95] on button at bounding box center [167, 84] width 30 height 21
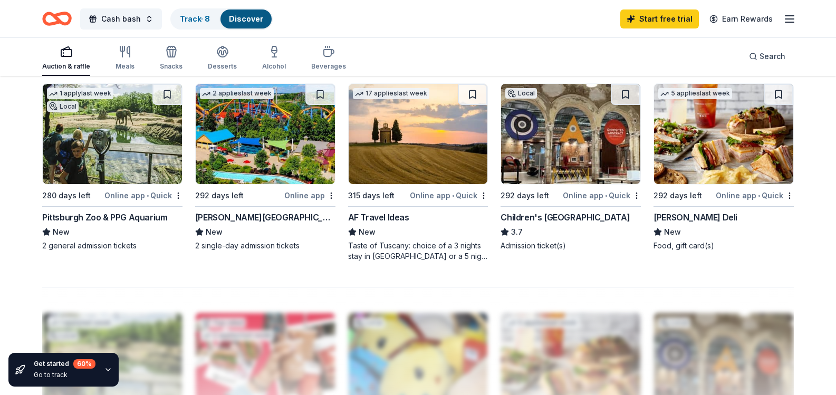
scroll to position [791, 0]
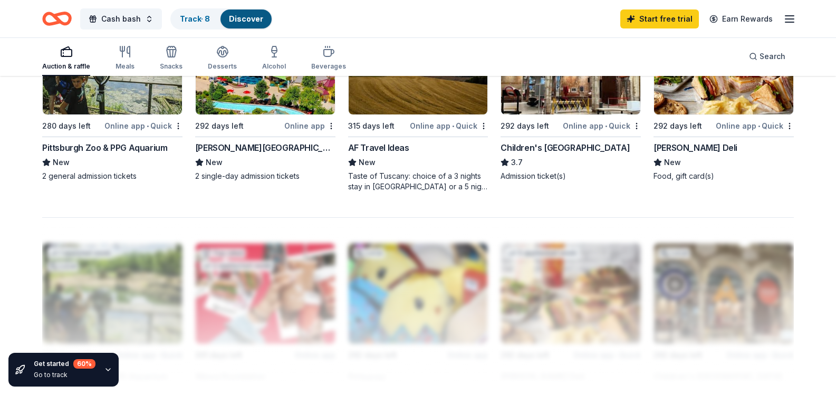
click at [166, 35] on button at bounding box center [167, 24] width 30 height 21
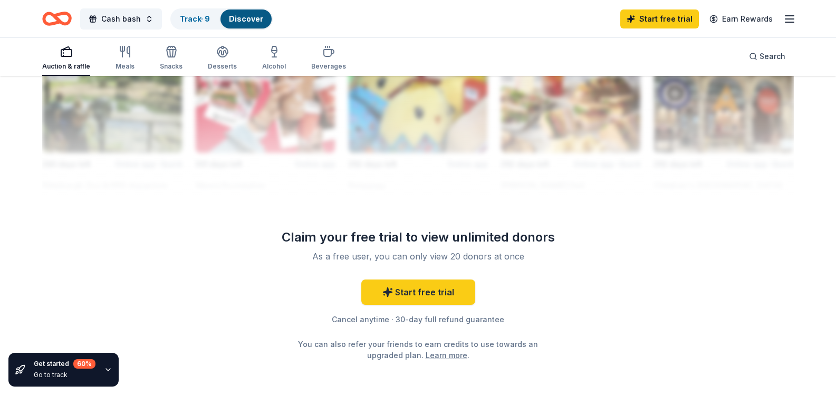
scroll to position [1002, 0]
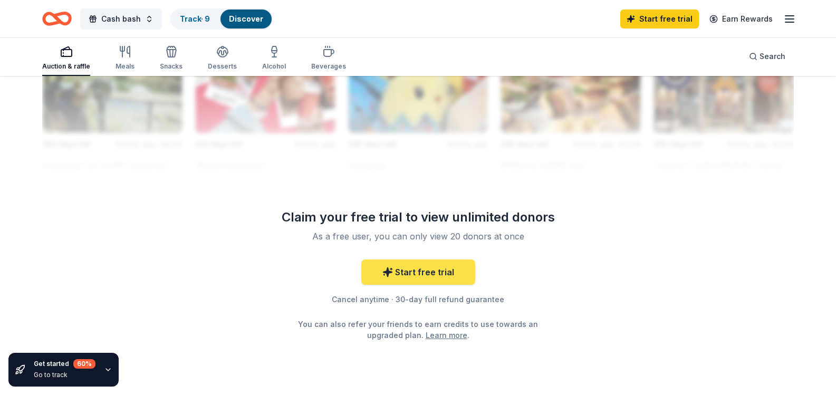
click at [425, 285] on link "Start free trial" at bounding box center [418, 271] width 114 height 25
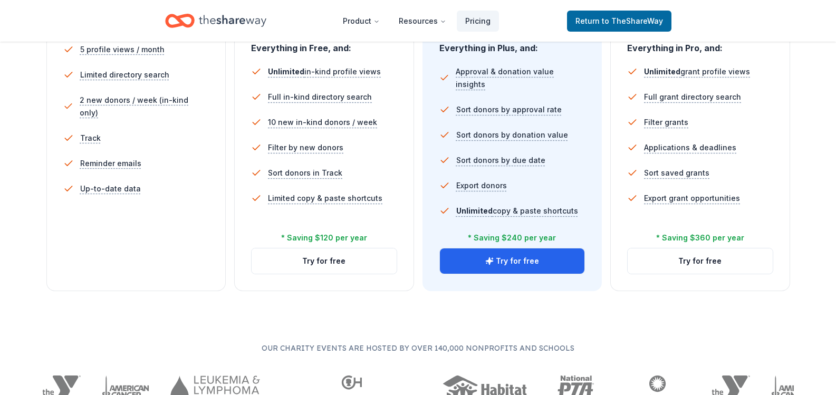
scroll to position [316, 0]
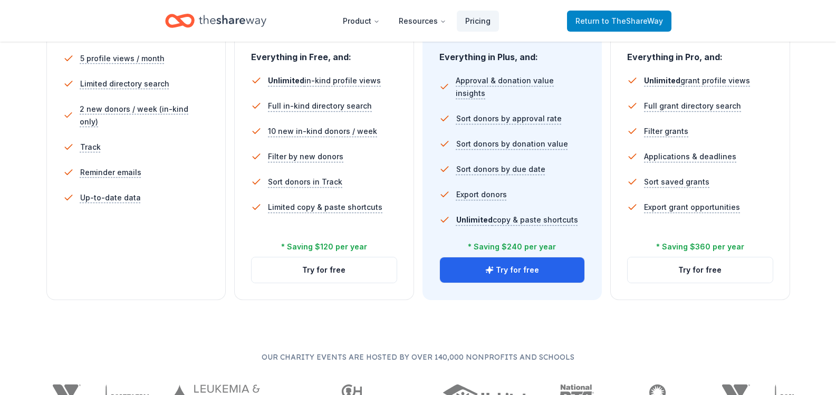
click at [613, 12] on link "Return to TheShareWay" at bounding box center [619, 21] width 104 height 21
